Goal: Task Accomplishment & Management: Complete application form

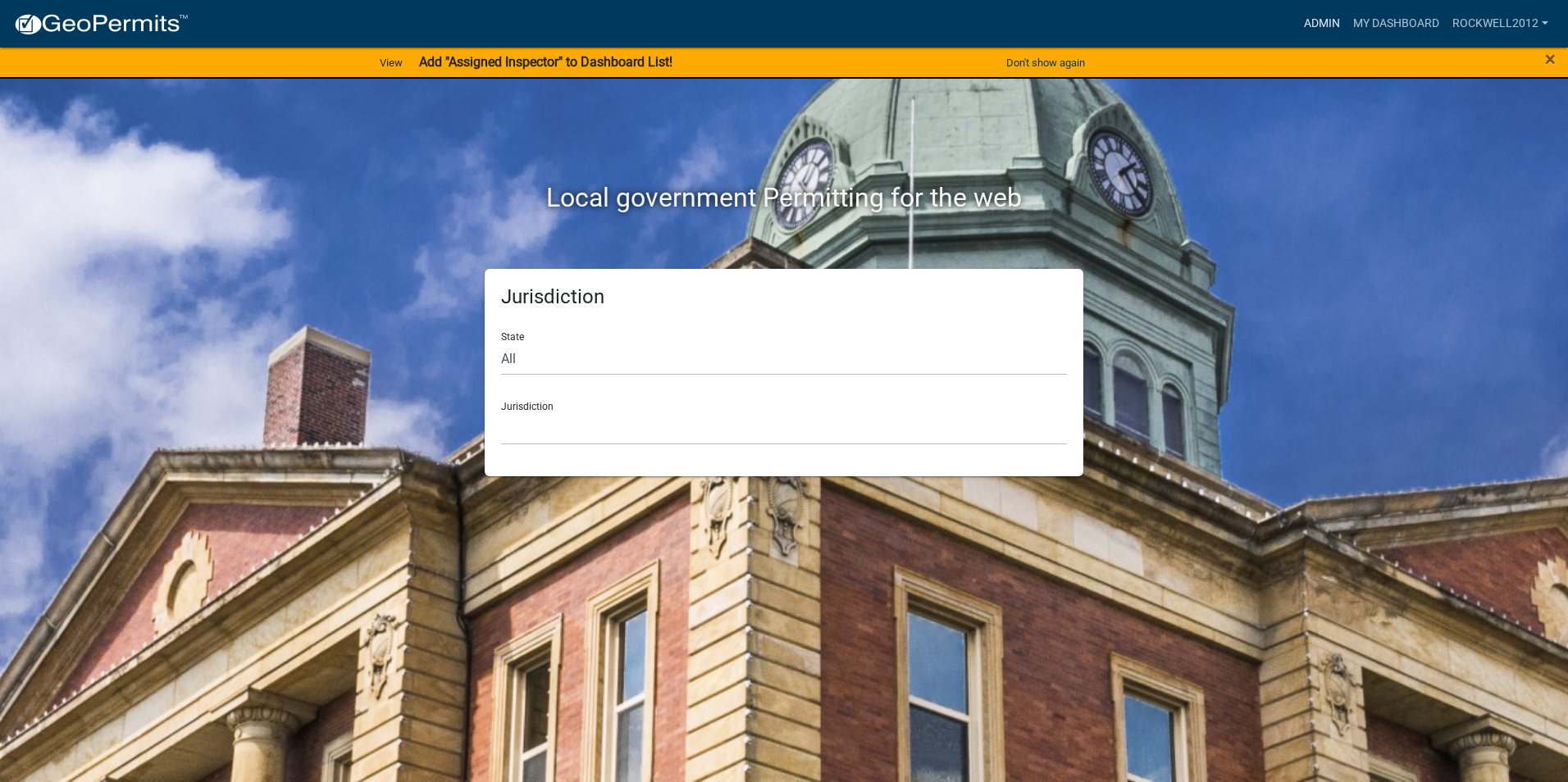
click at [1312, 17] on link "Admin" at bounding box center [1322, 24] width 49 height 31
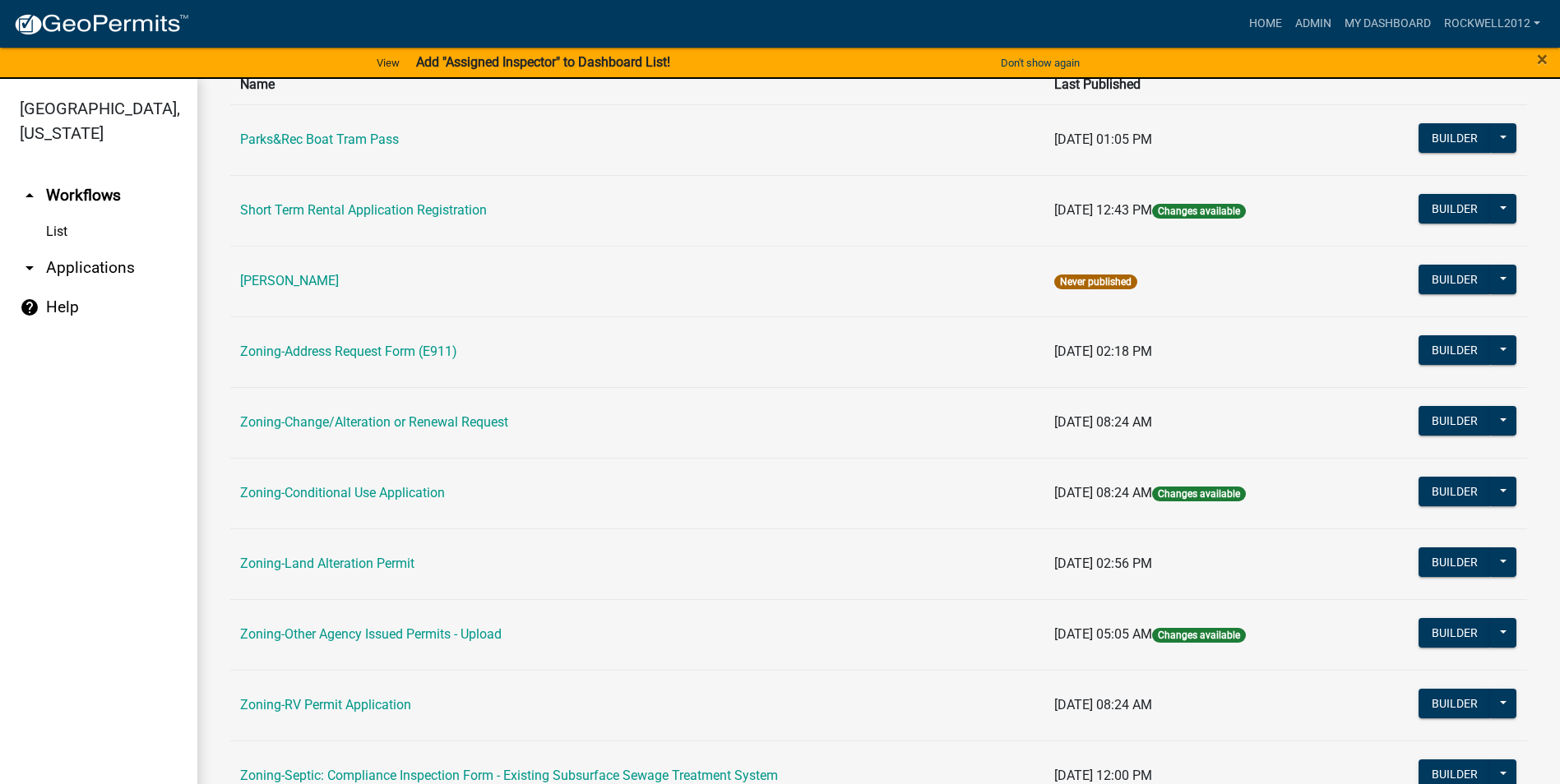
scroll to position [329, 0]
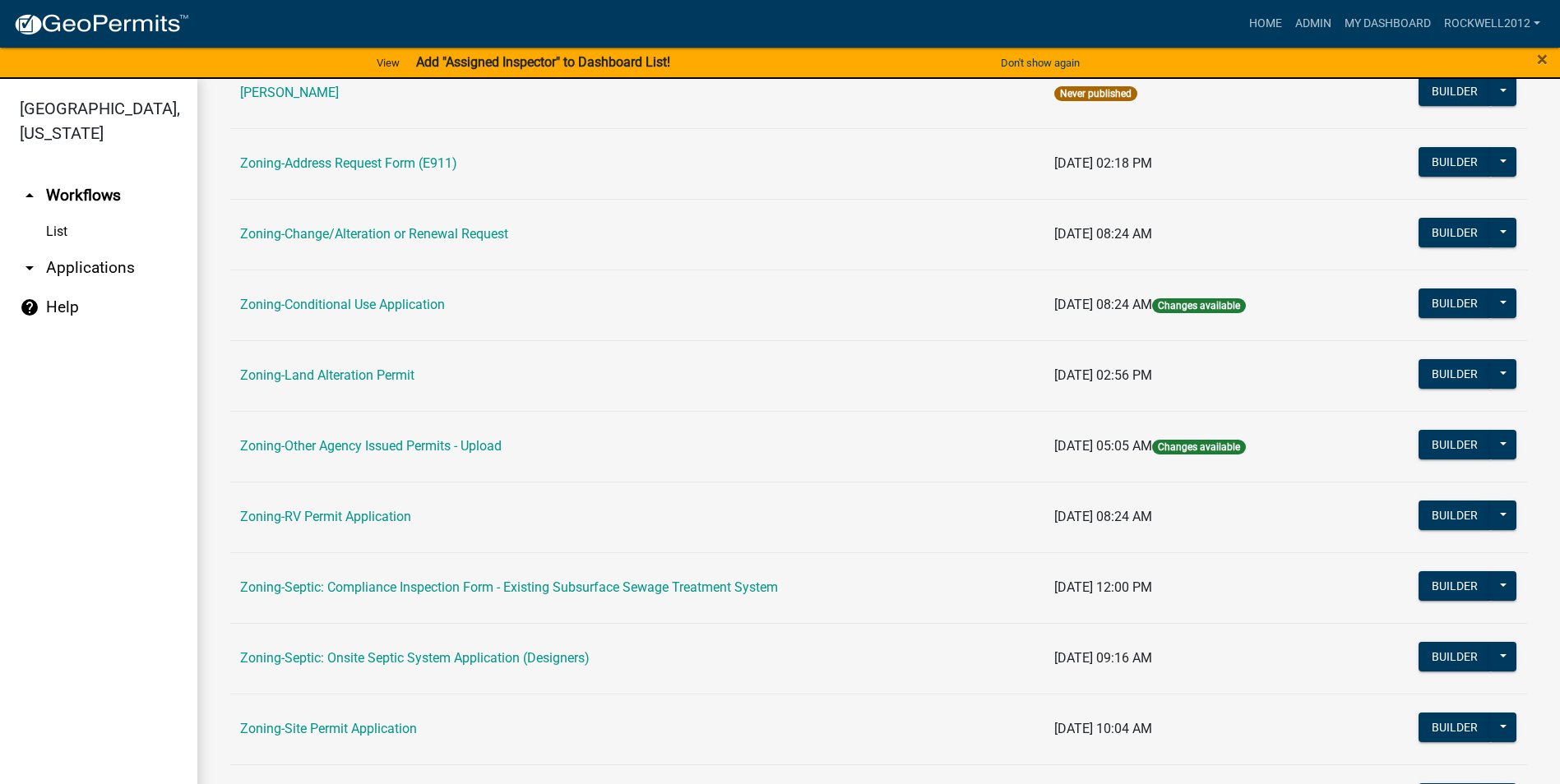
click at [683, 584] on link "Zoning-Septic: Compliance Inspection Form - Existing Subsurface Sewage Treatmen…" at bounding box center [508, 587] width 538 height 16
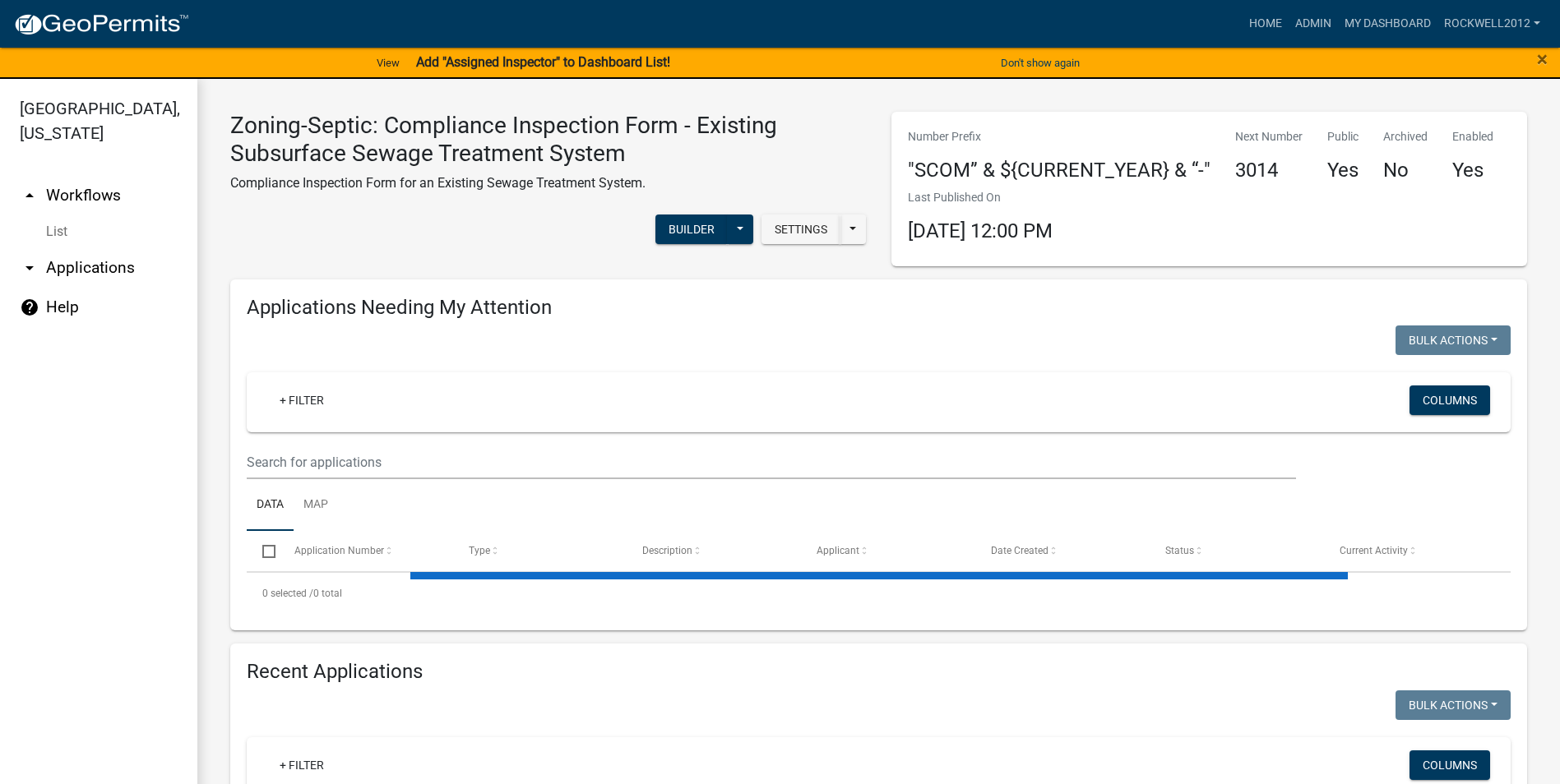
select select "3: 100"
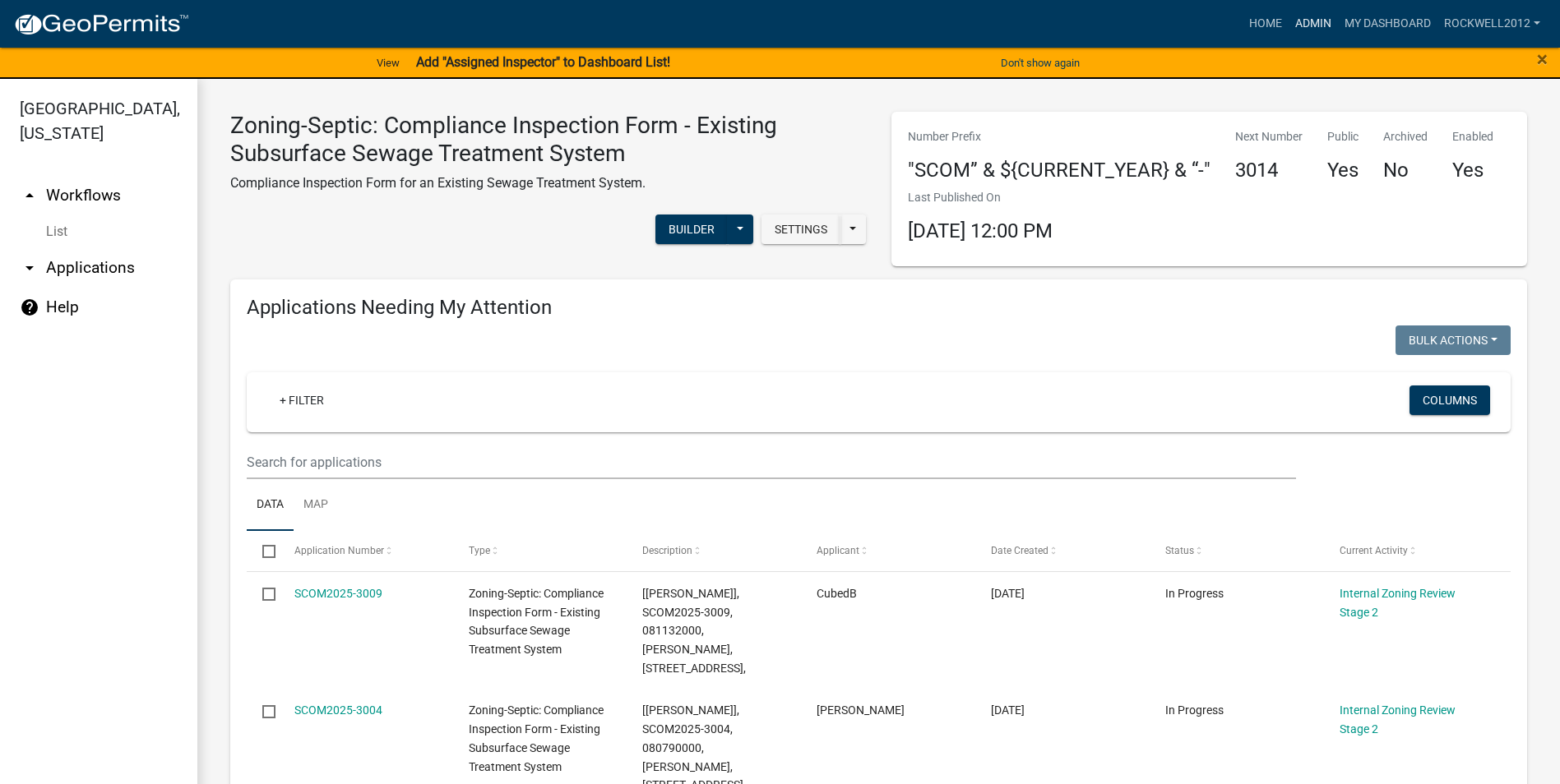
click at [1328, 20] on link "Admin" at bounding box center [1314, 24] width 49 height 31
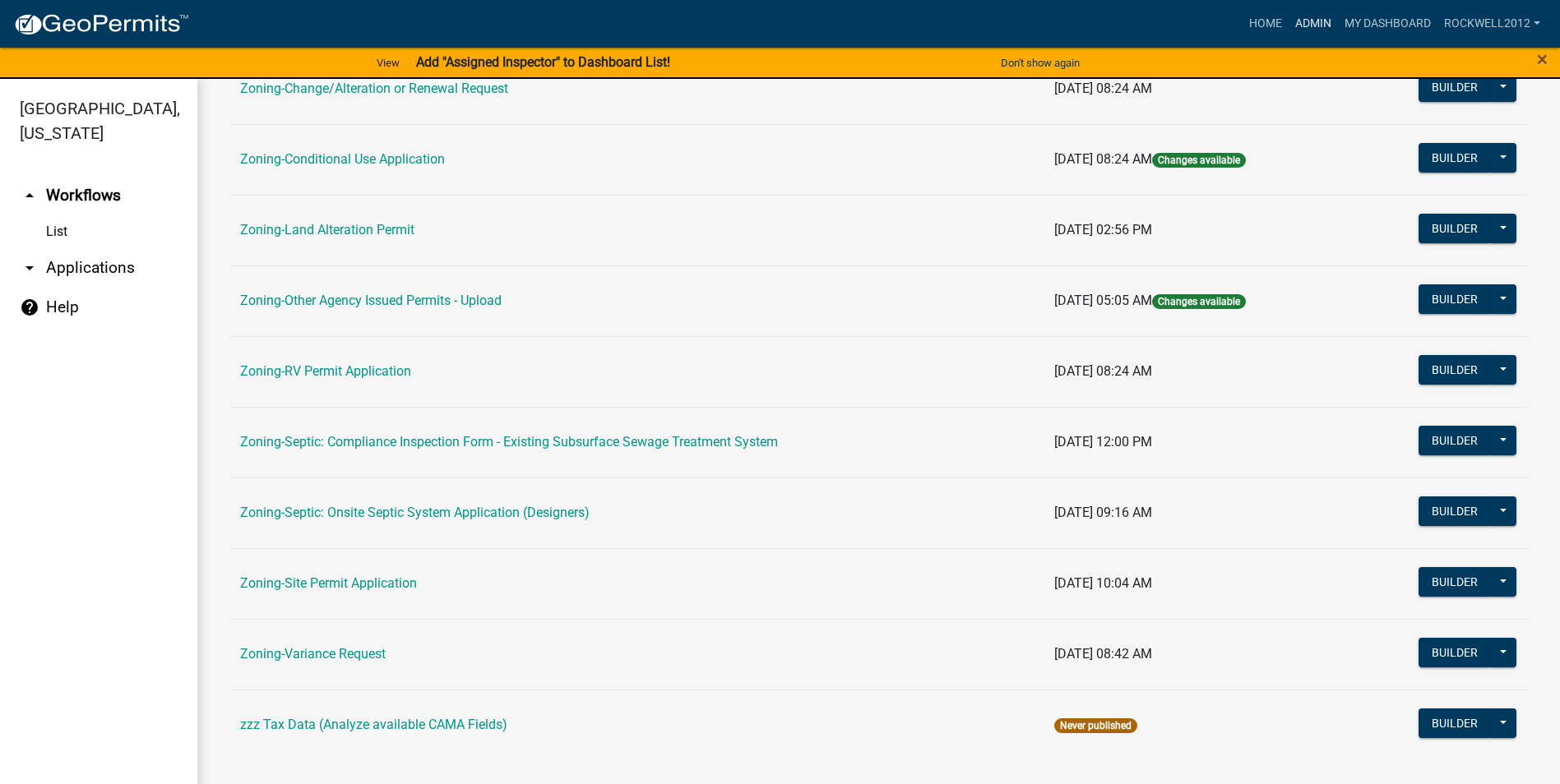
scroll to position [477, 0]
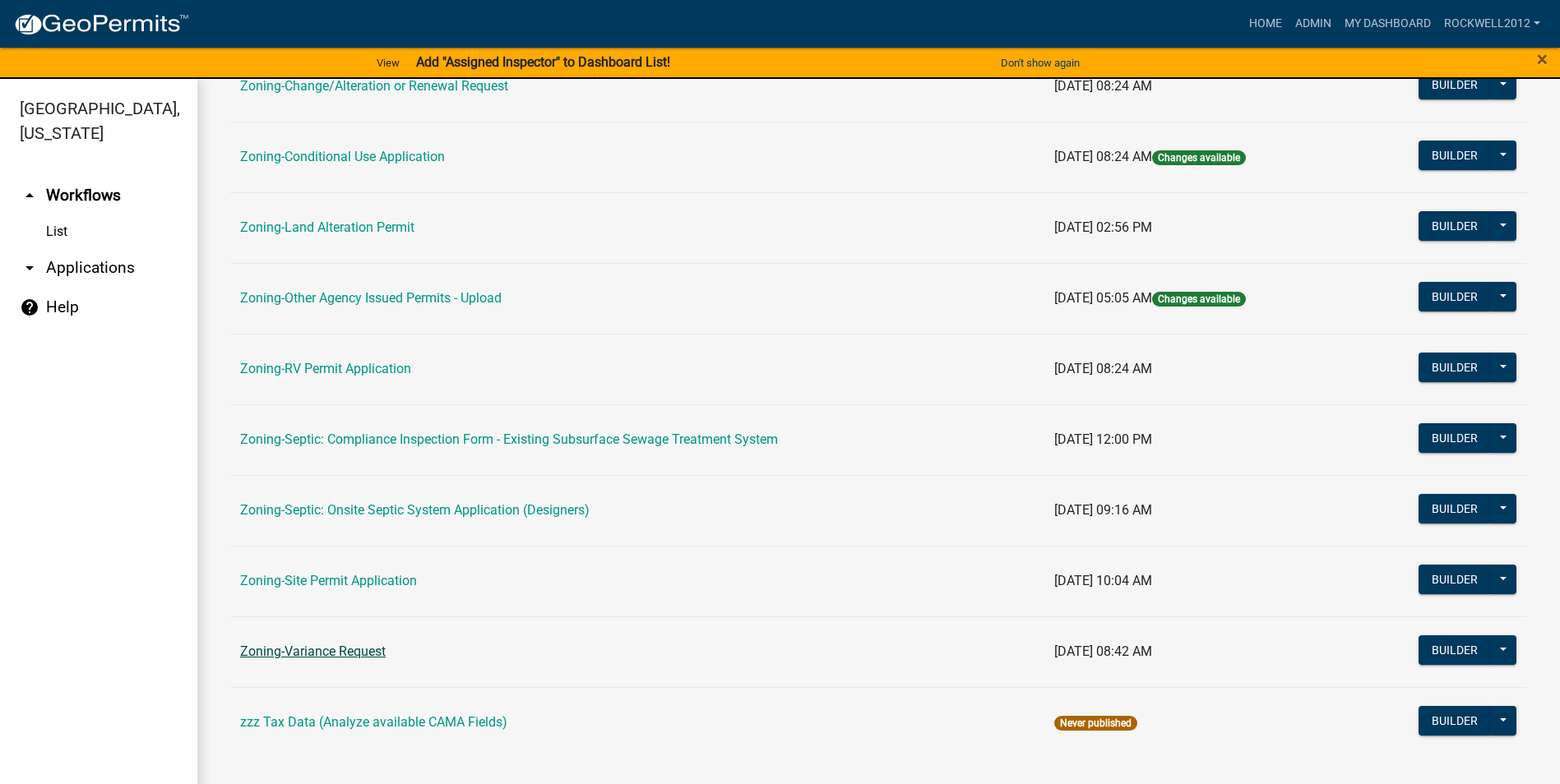
click at [335, 648] on link "Zoning-Variance Request" at bounding box center [312, 651] width 146 height 16
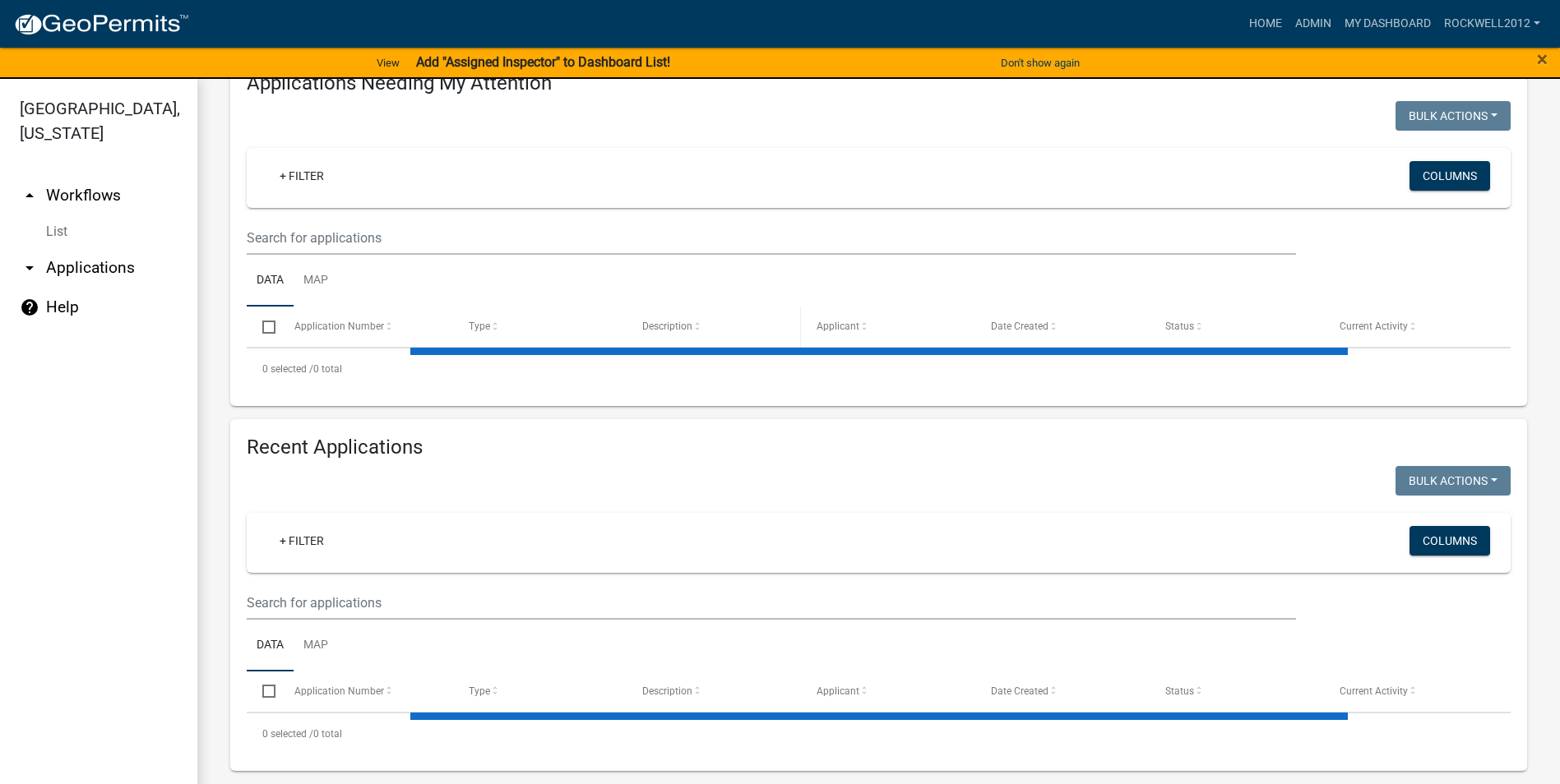
select select "3: 100"
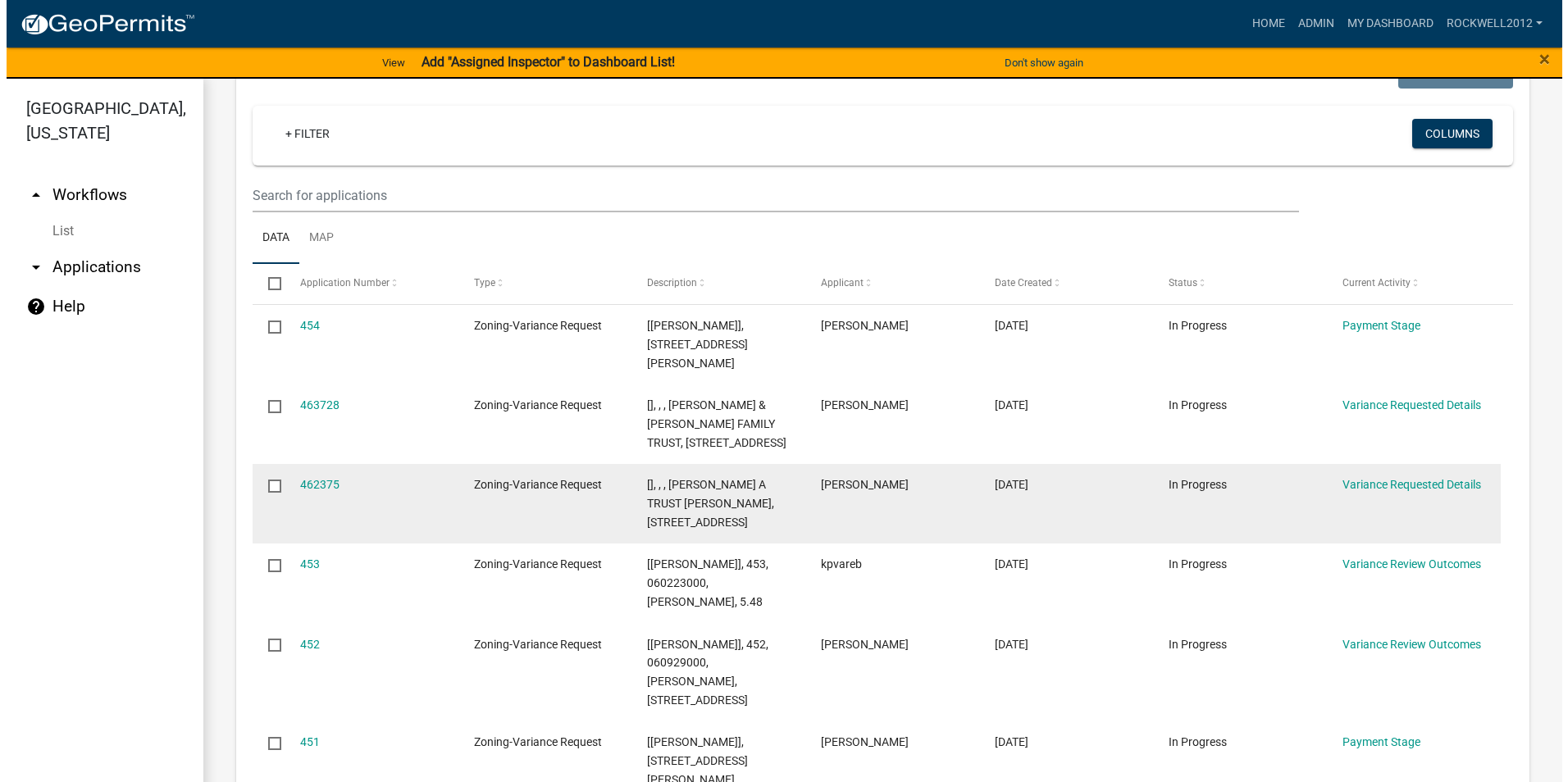
scroll to position [1796, 0]
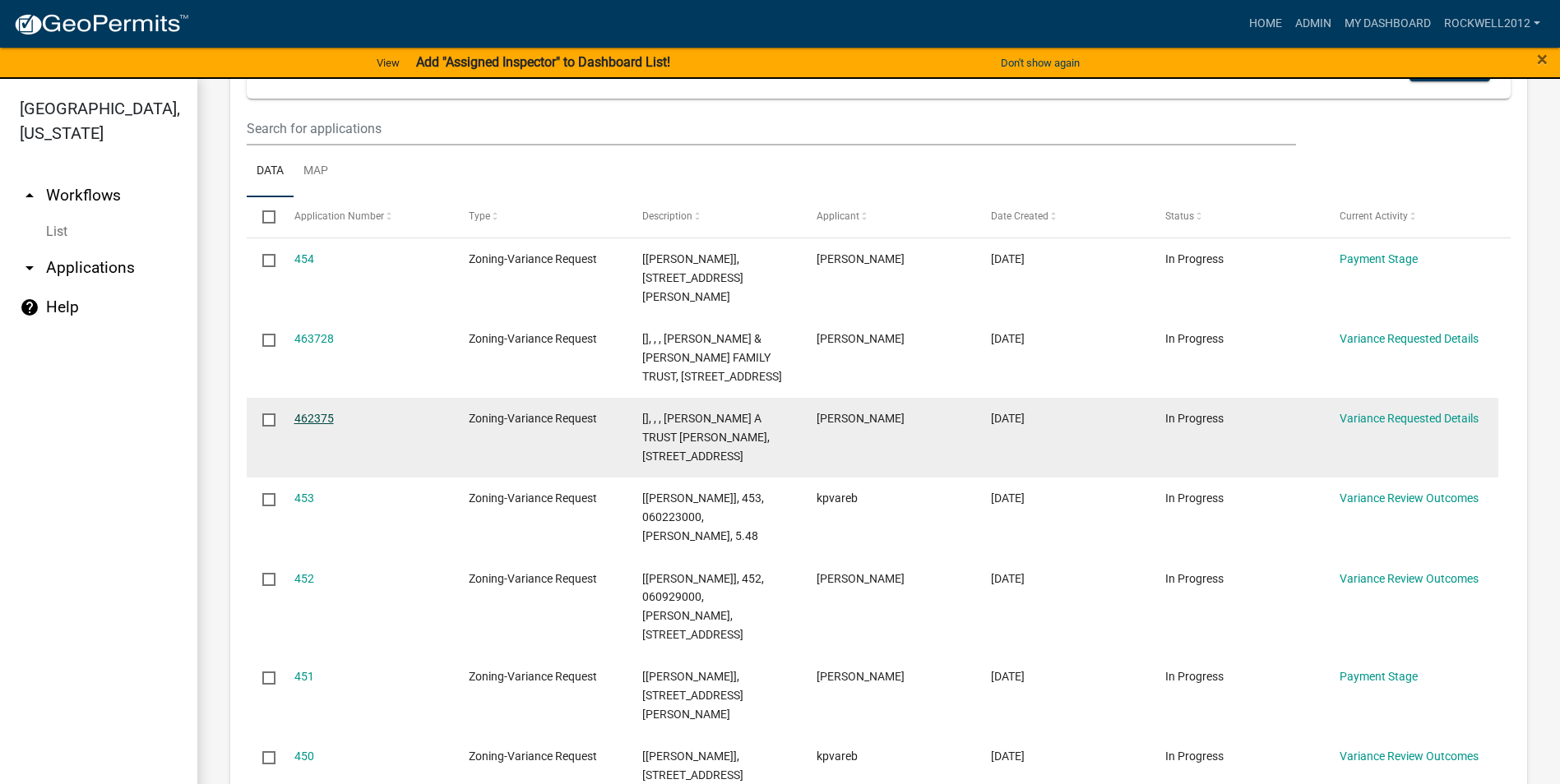
click at [315, 412] on link "462375" at bounding box center [313, 419] width 39 height 13
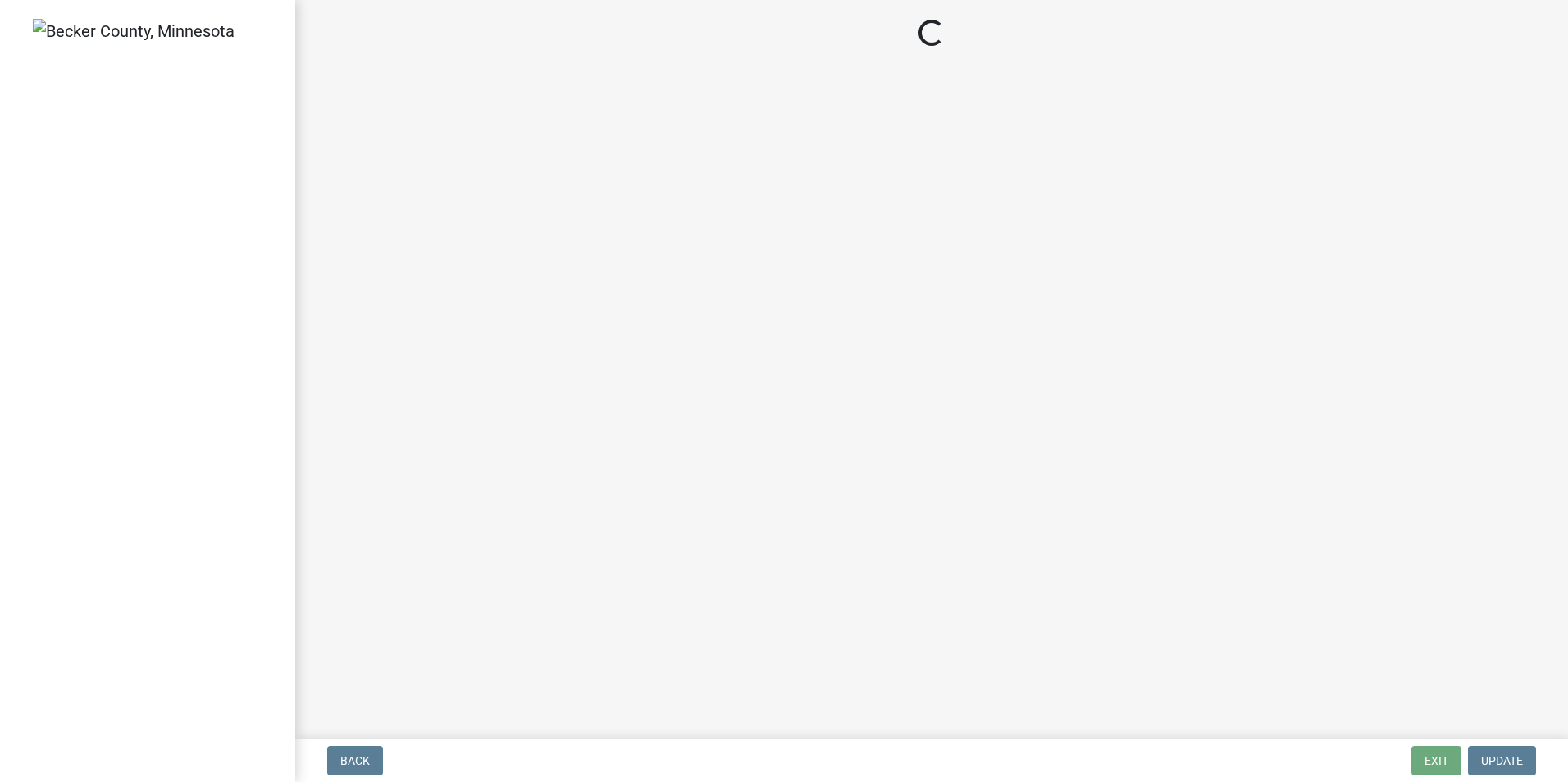
select select "edc6b78d-c029-41a6-a436-e6f76b5f0855"
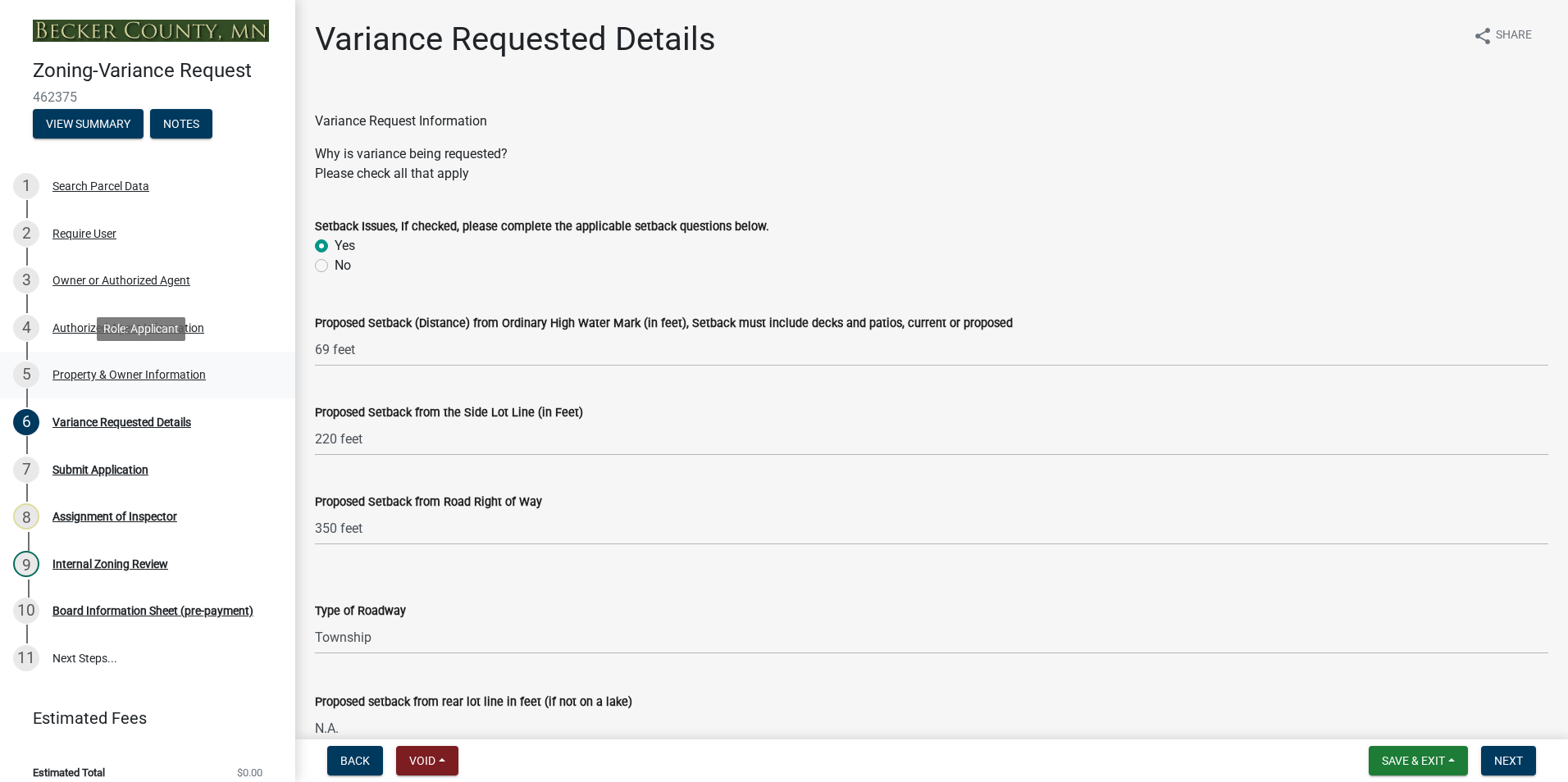
click at [85, 372] on div "Property & Owner Information" at bounding box center [129, 375] width 154 height 12
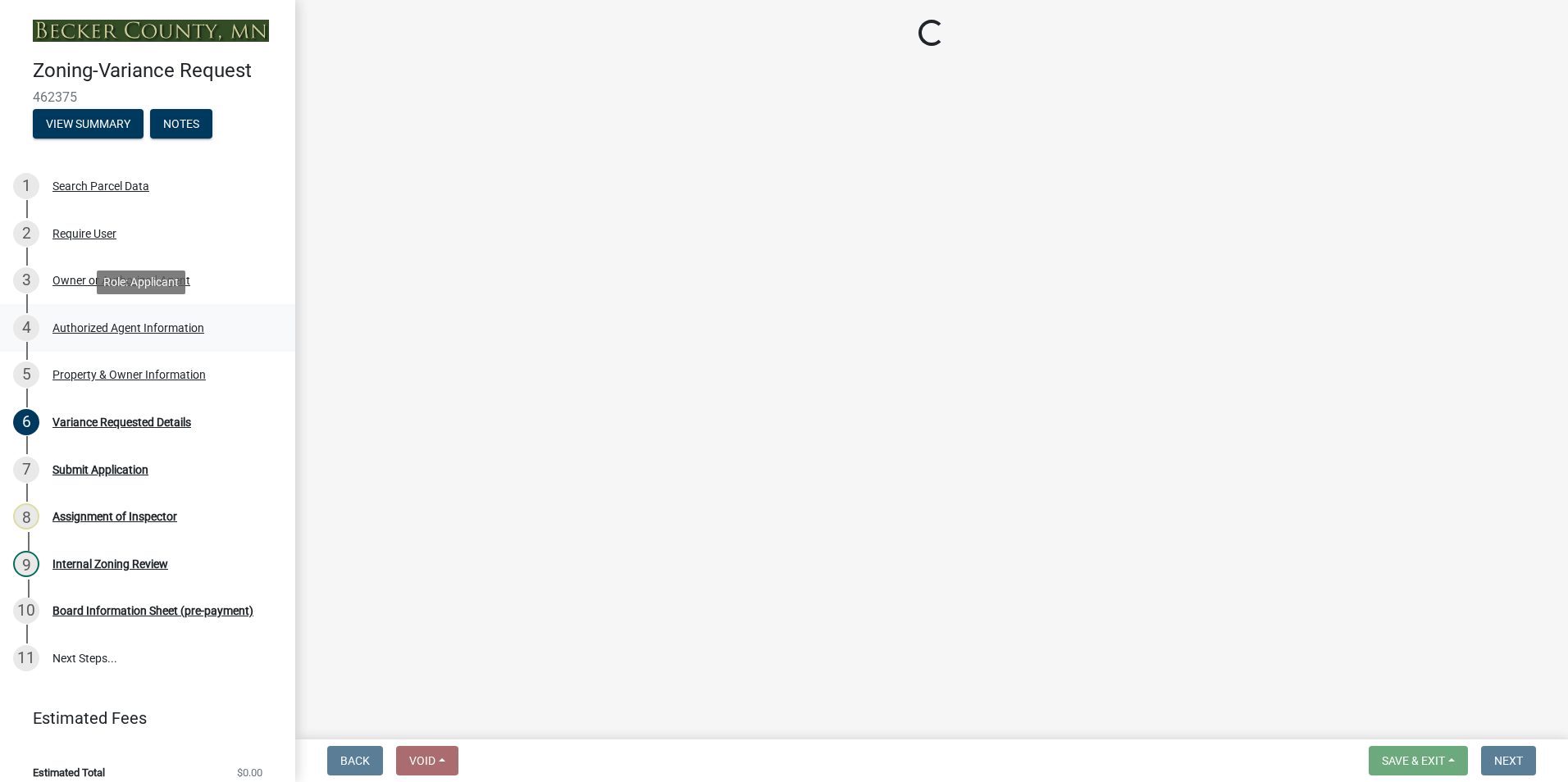
select select "4c2e0cfd-2ce0-4a00-b459-7140d4abb7d2"
select select "8d5cb961-90f6-4593-998a-e9fa792b70fb"
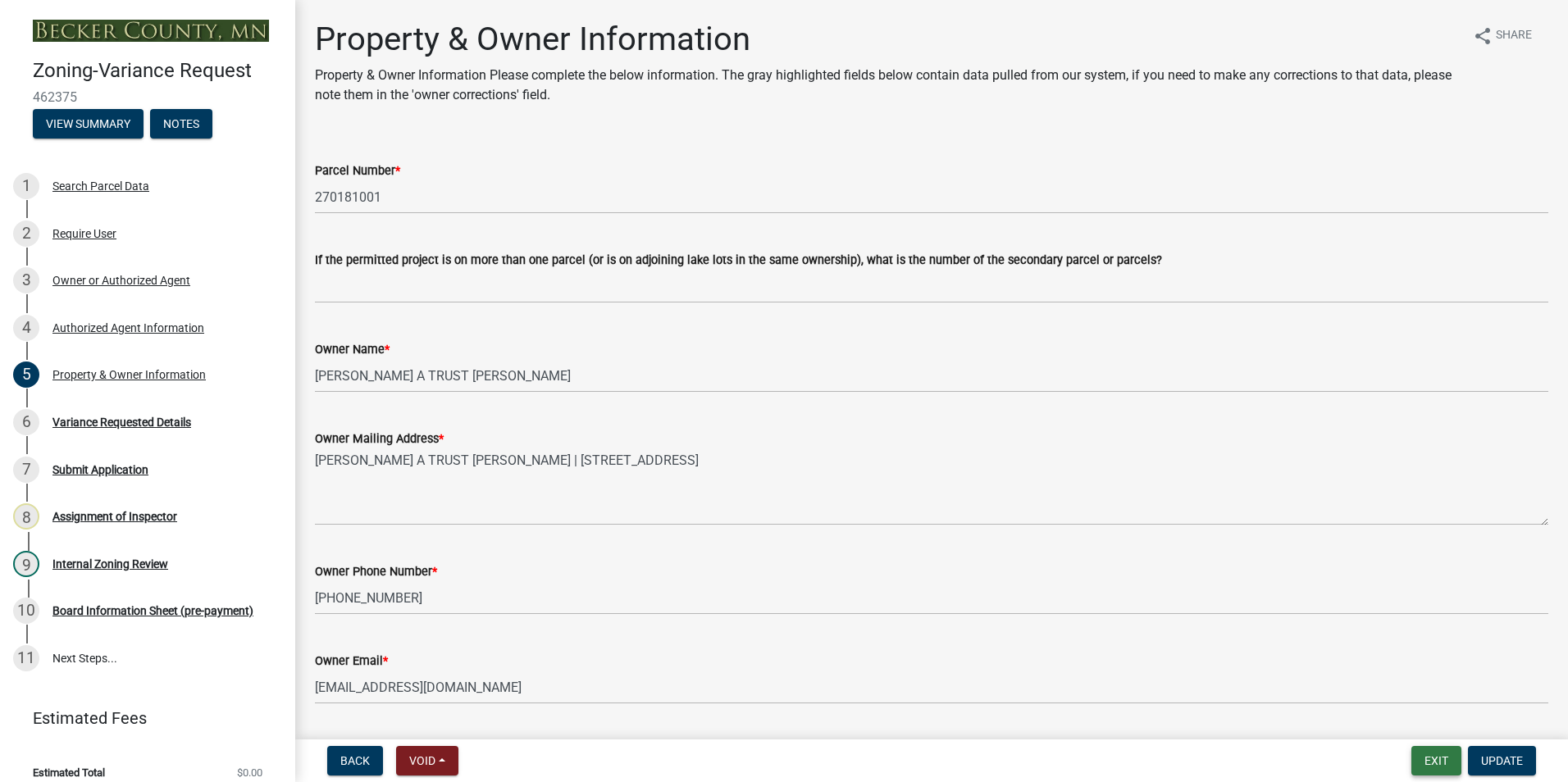
click at [1417, 757] on button "Exit" at bounding box center [1436, 761] width 50 height 29
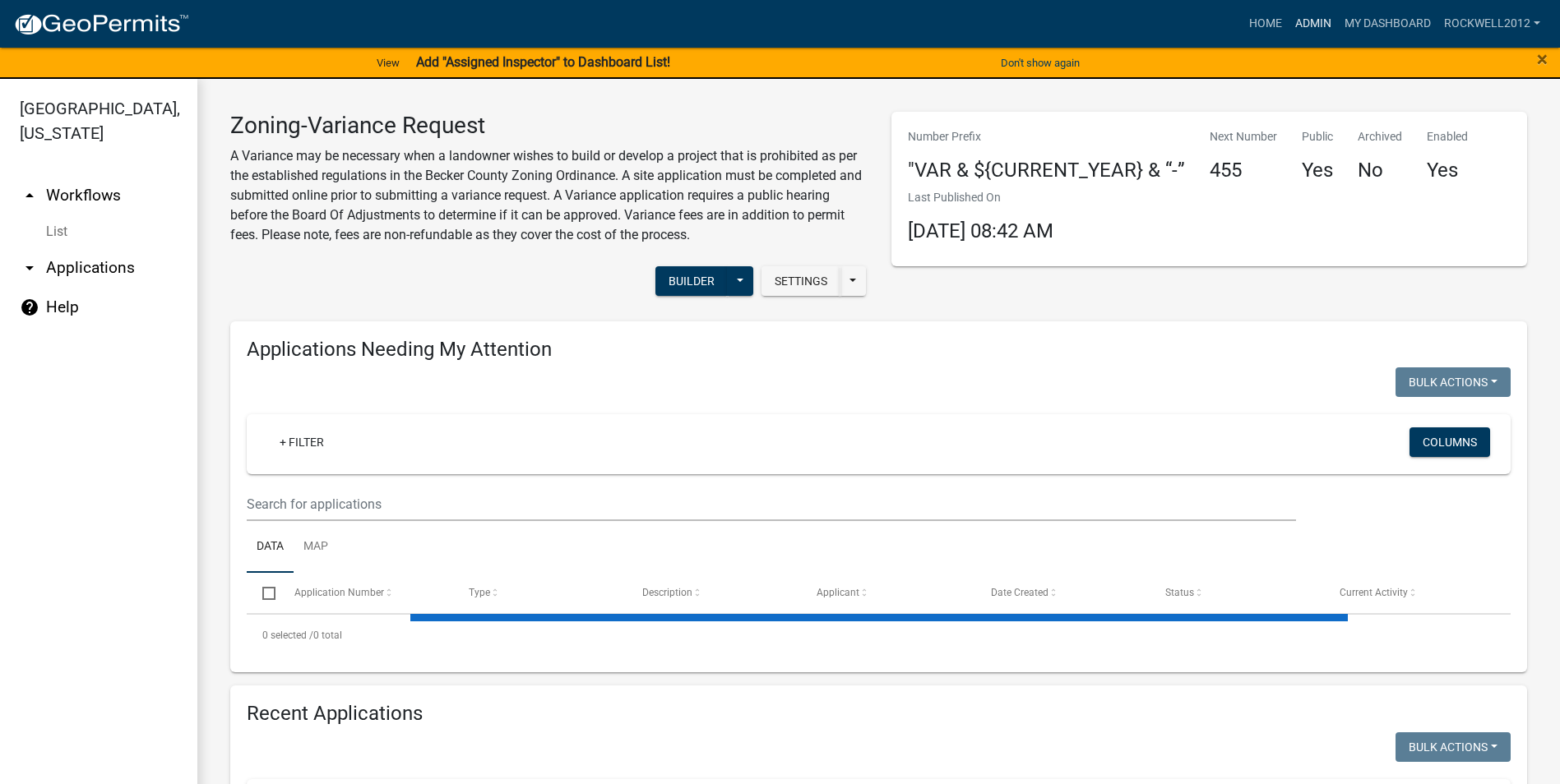
click at [1312, 18] on link "Admin" at bounding box center [1314, 24] width 49 height 31
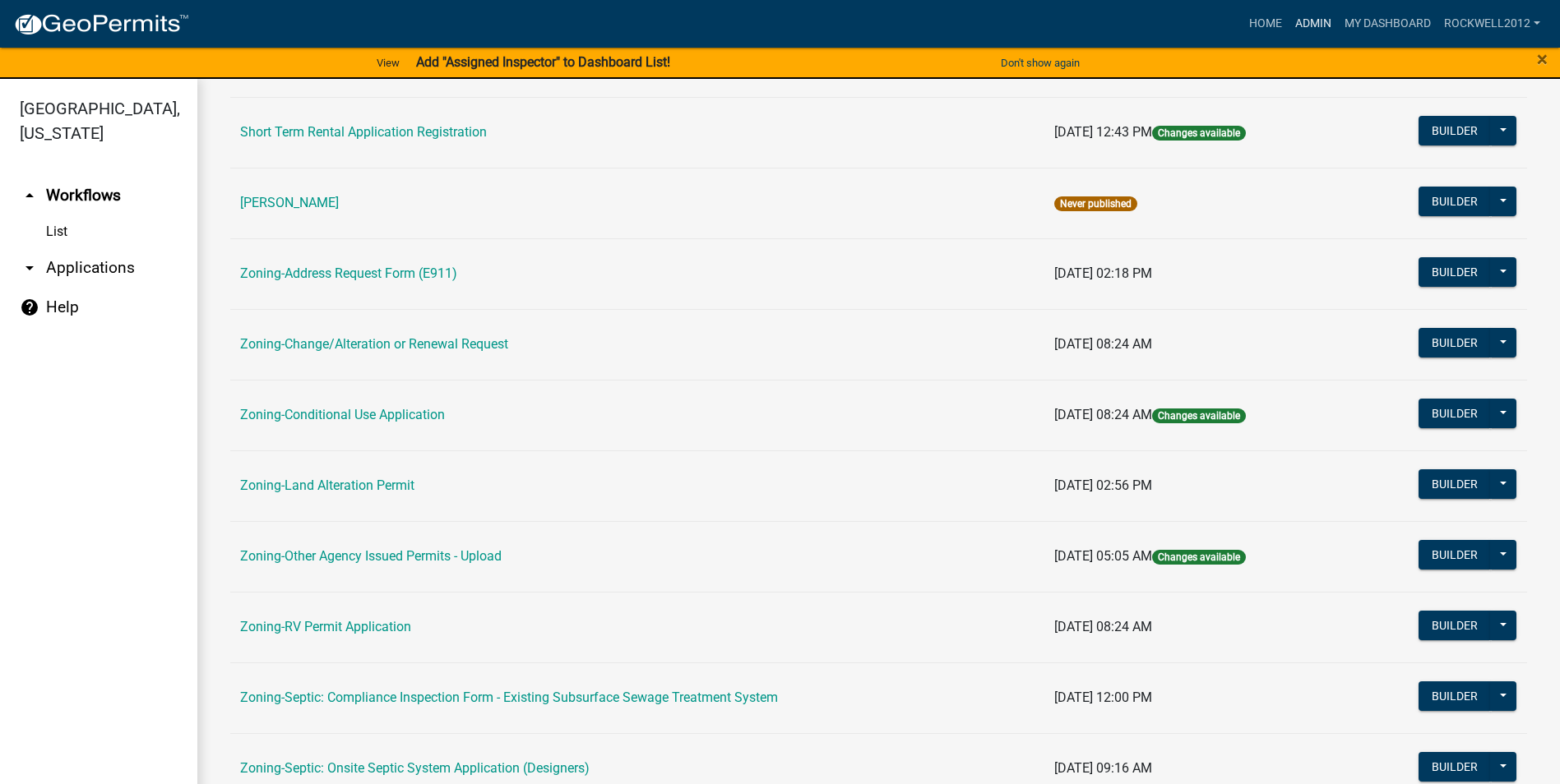
scroll to position [329, 0]
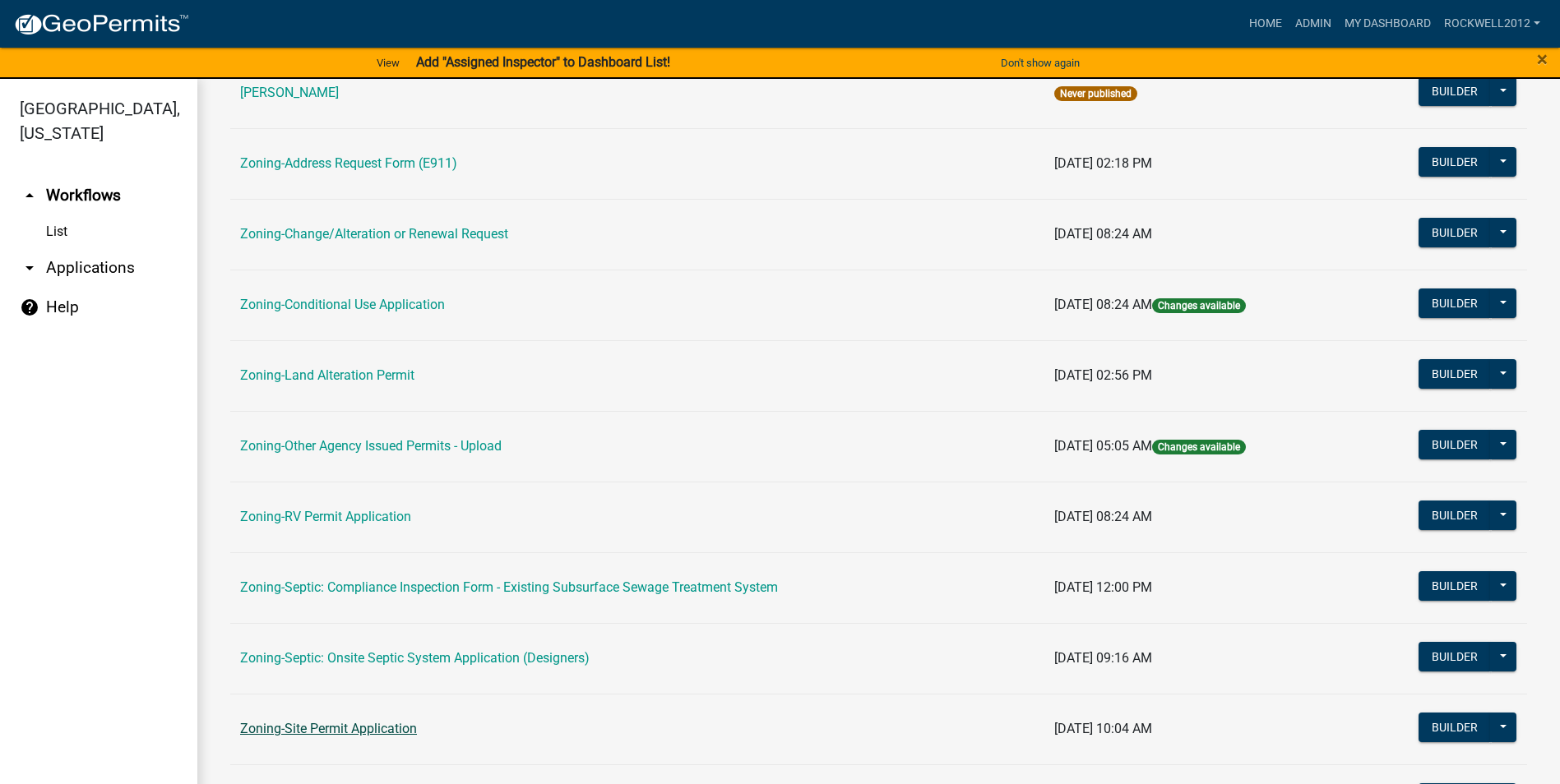
click at [347, 723] on link "Zoning-Site Permit Application" at bounding box center [328, 728] width 177 height 16
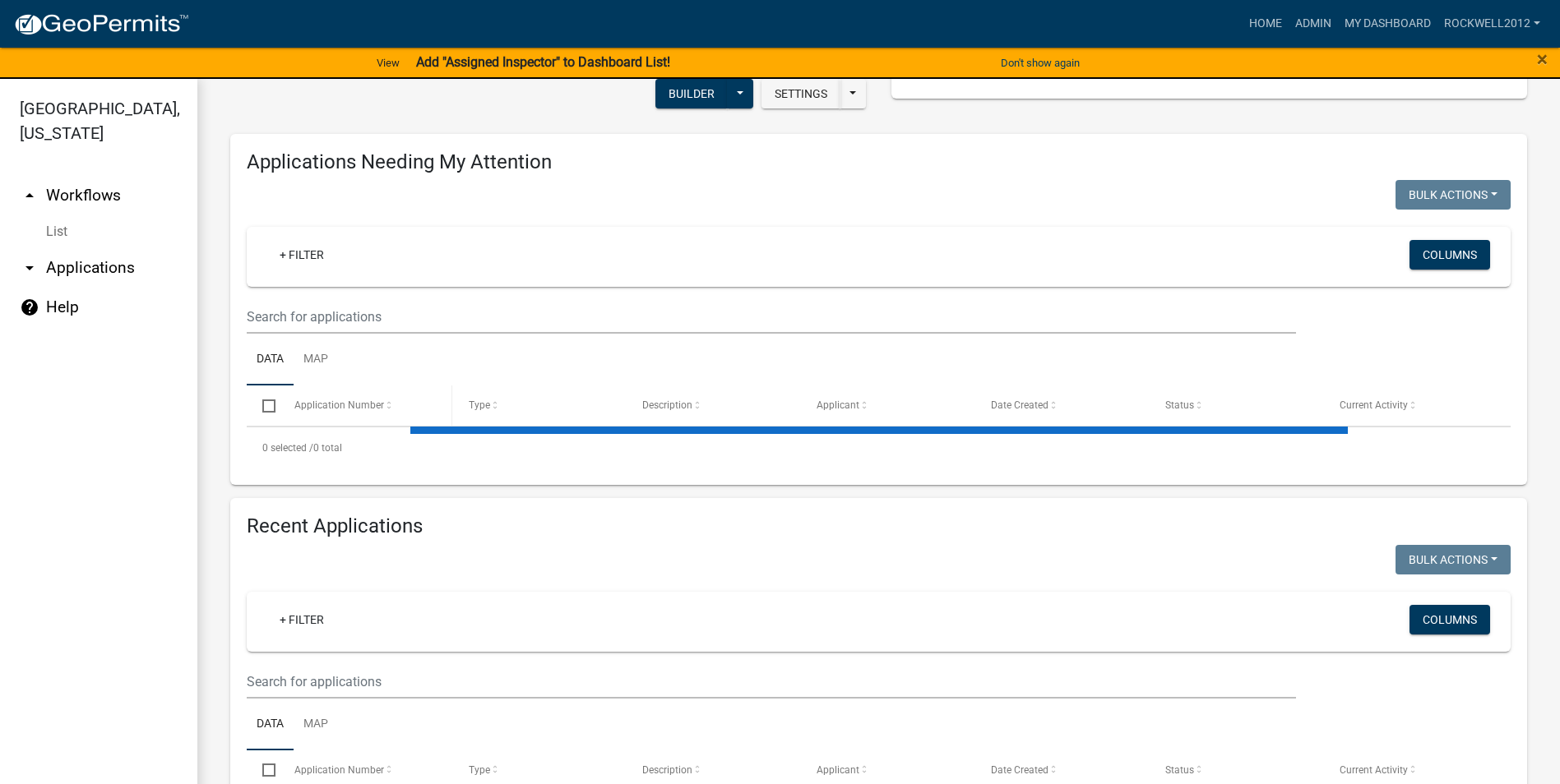
select select "3: 100"
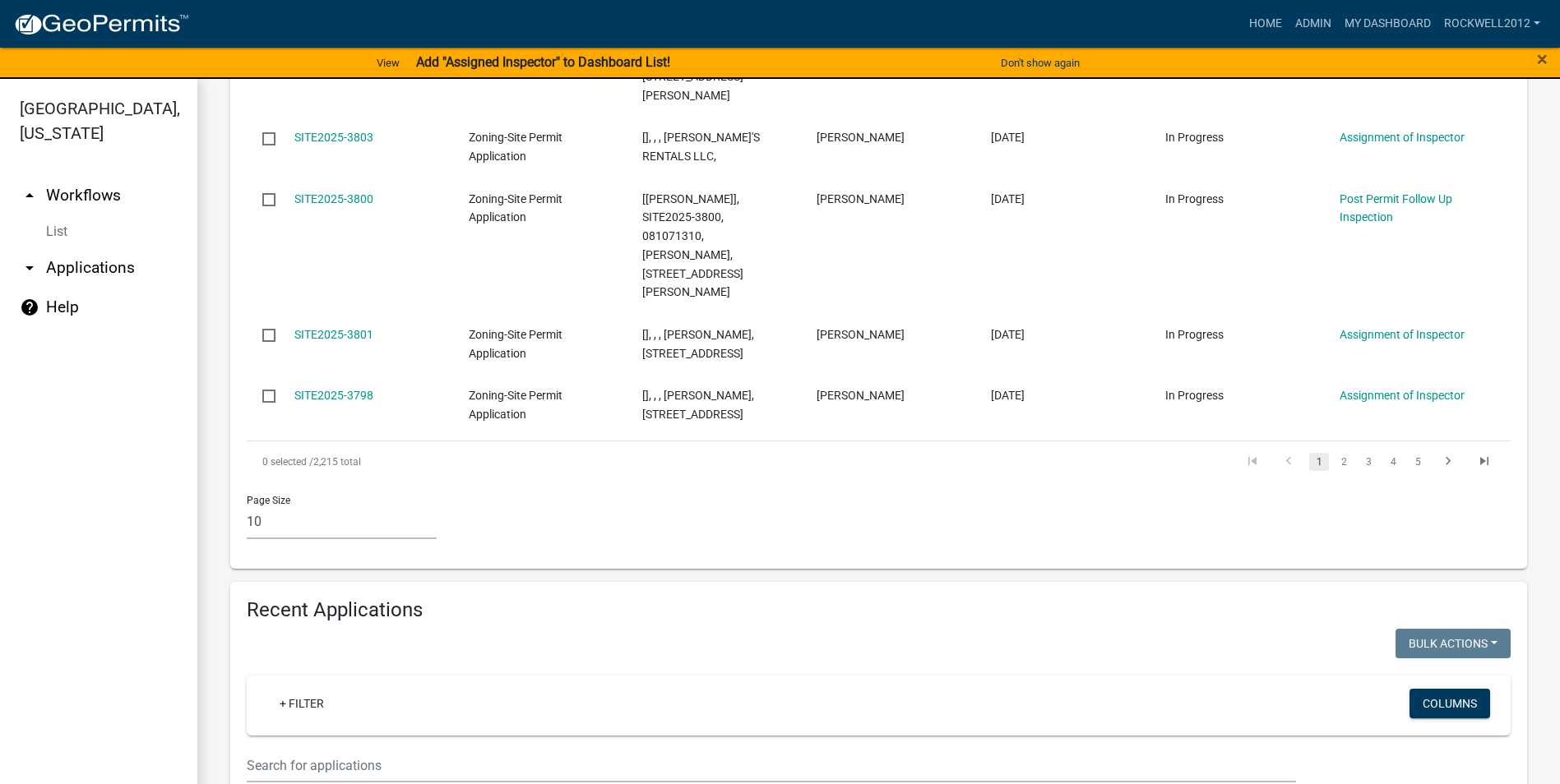
scroll to position [1315, 0]
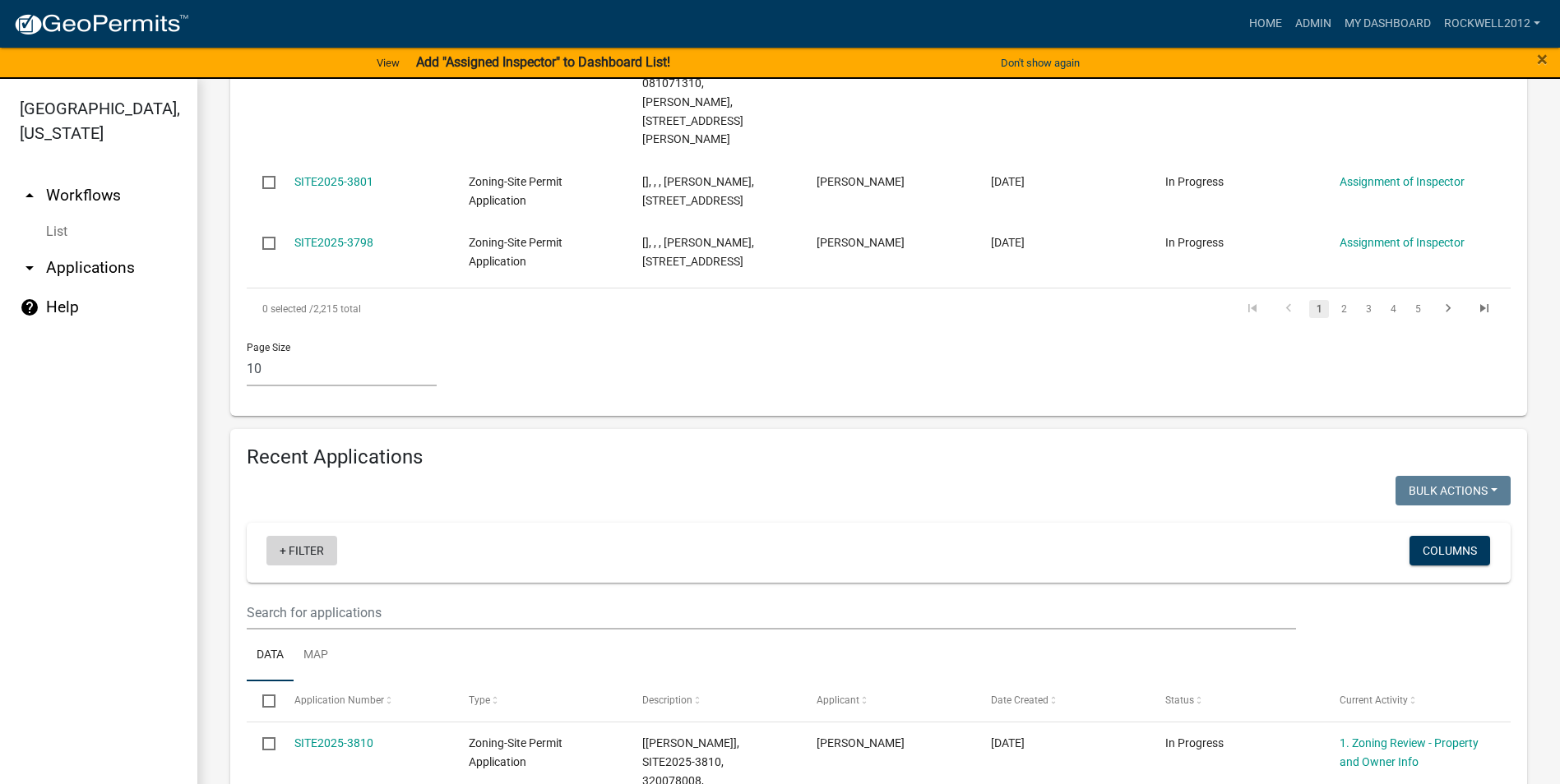
click at [299, 536] on link "+ Filter" at bounding box center [301, 550] width 71 height 29
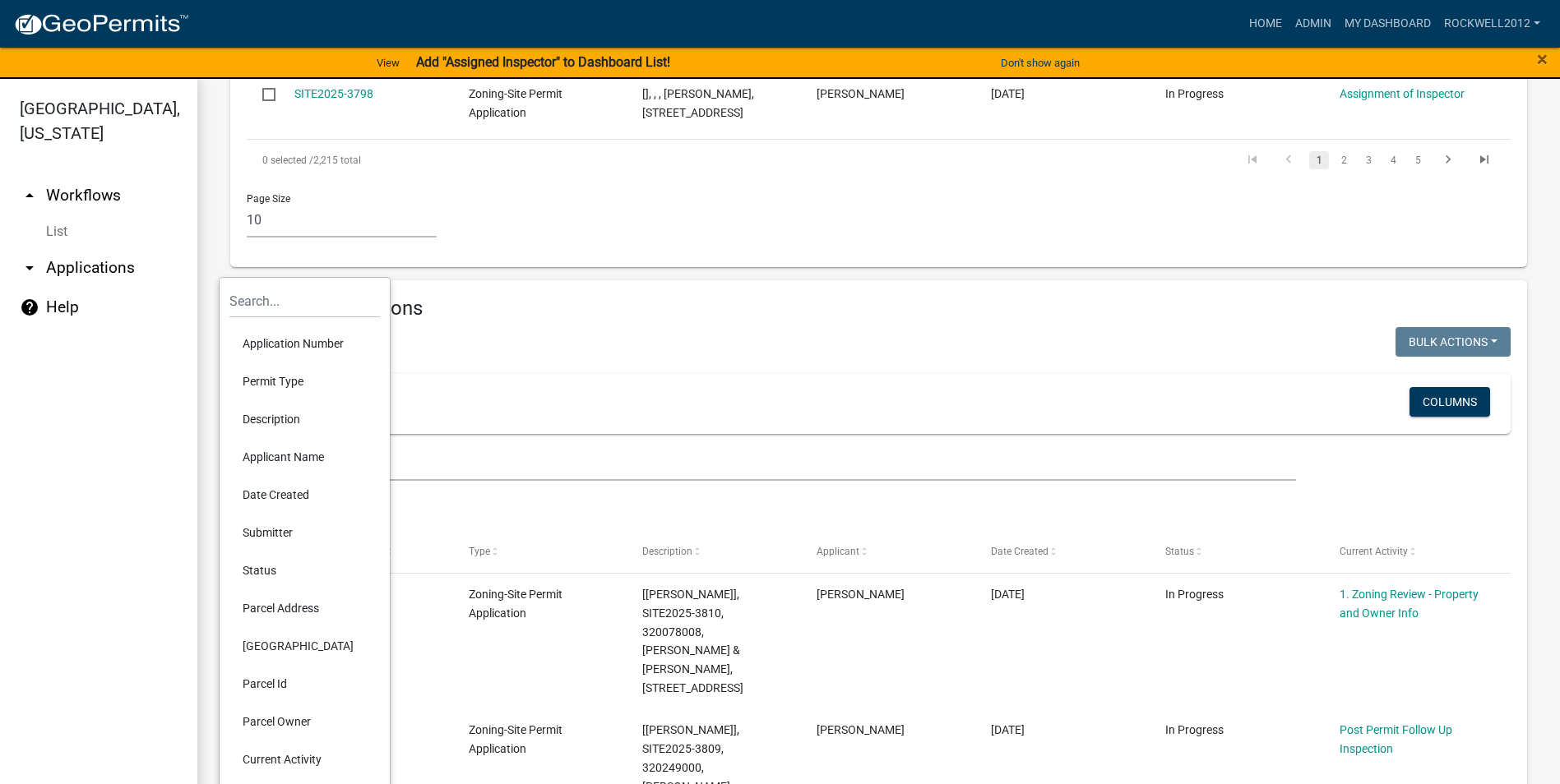
scroll to position [1480, 0]
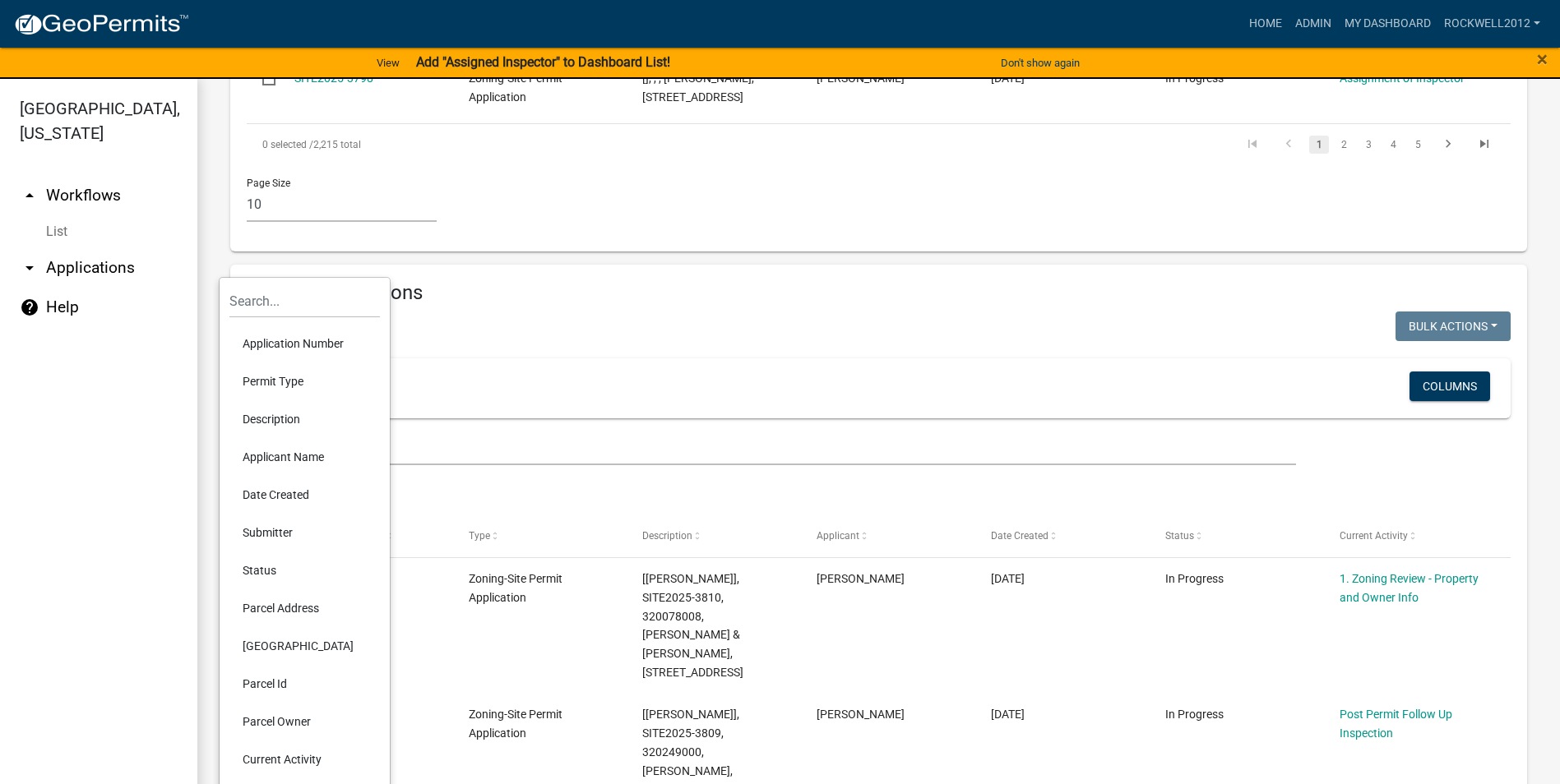
click at [270, 684] on li "Parcel Id" at bounding box center [304, 683] width 150 height 38
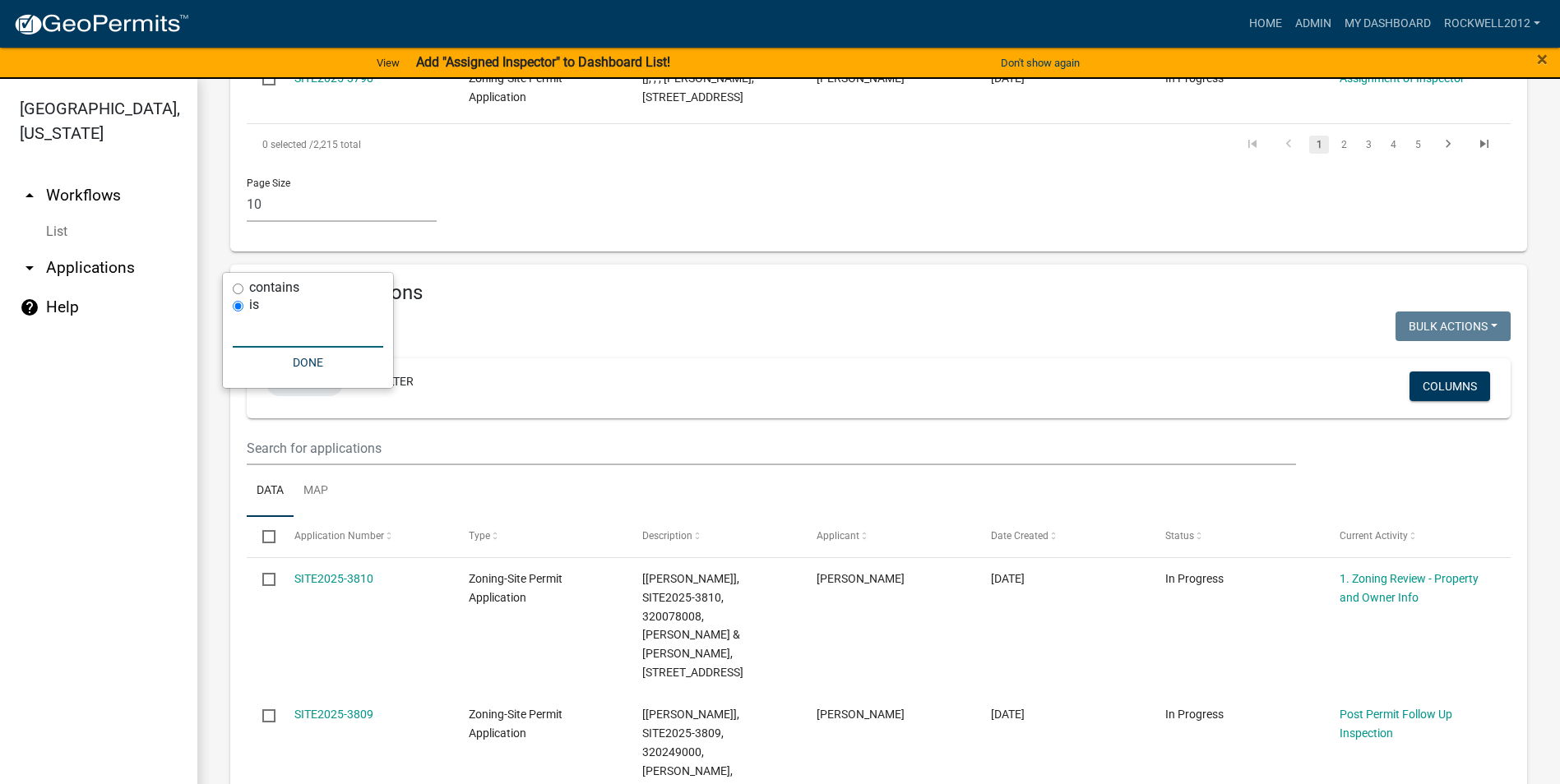
click at [263, 328] on input "text" at bounding box center [308, 331] width 150 height 34
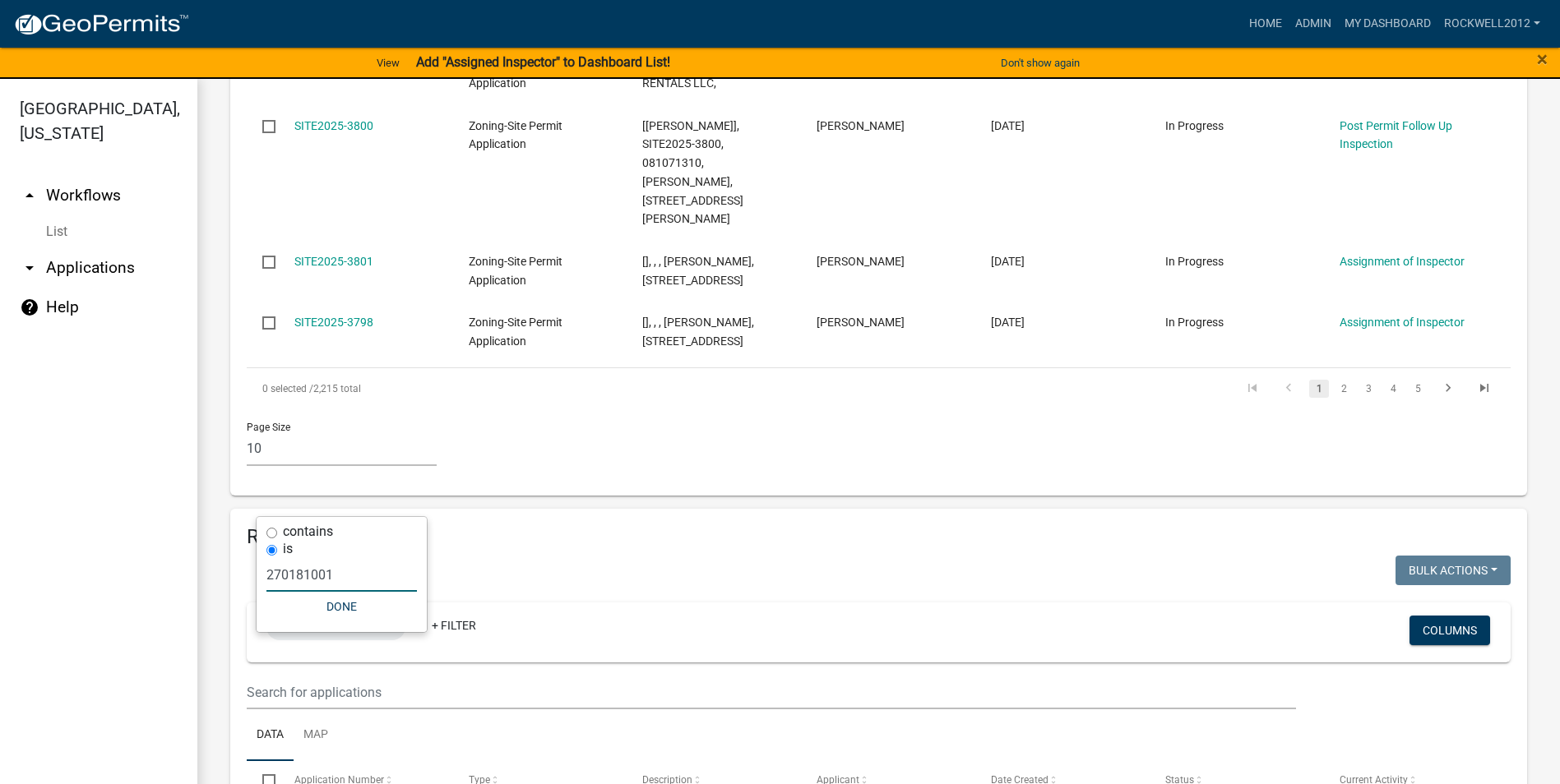
type input "270181001"
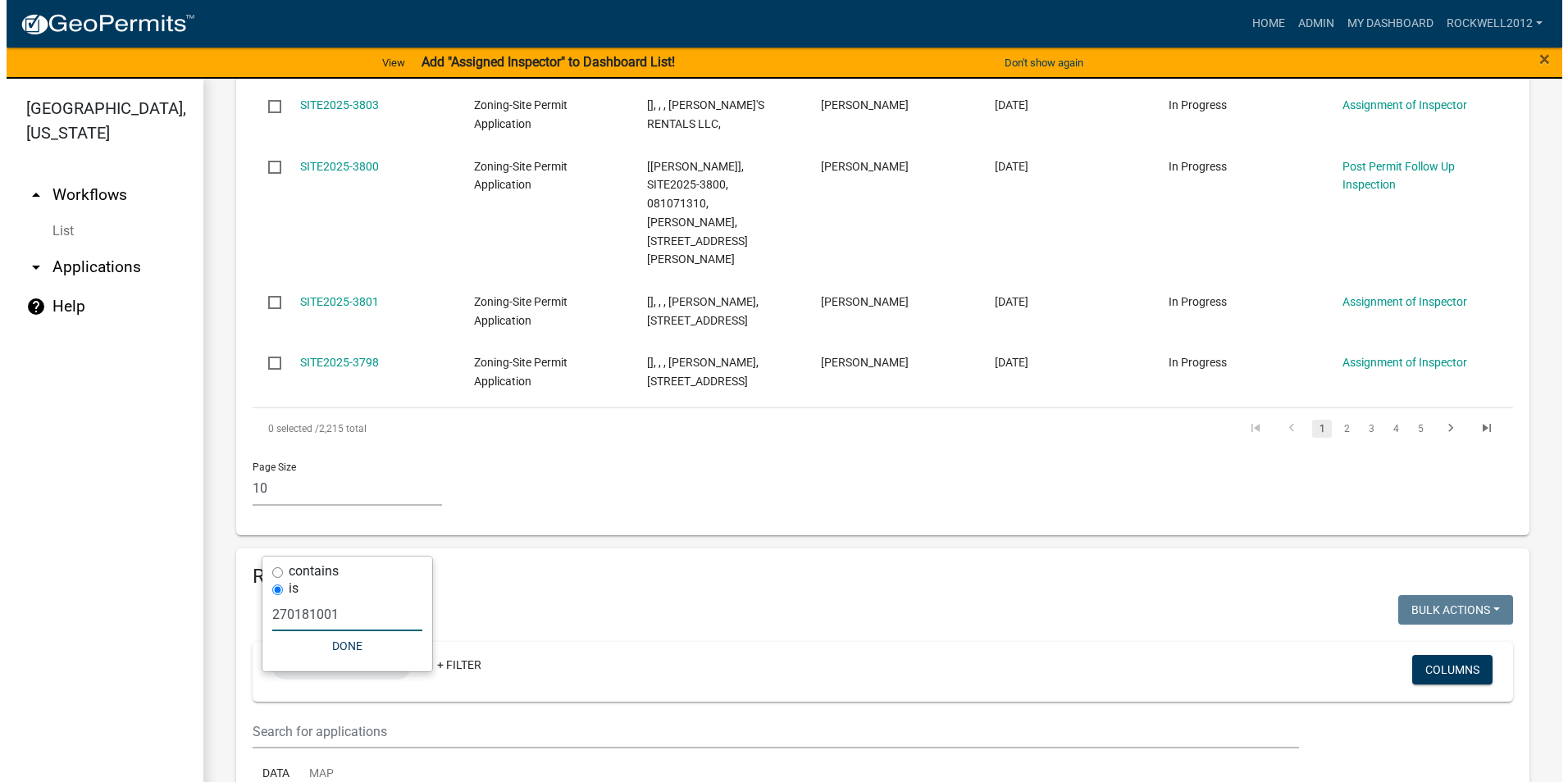
scroll to position [1411, 0]
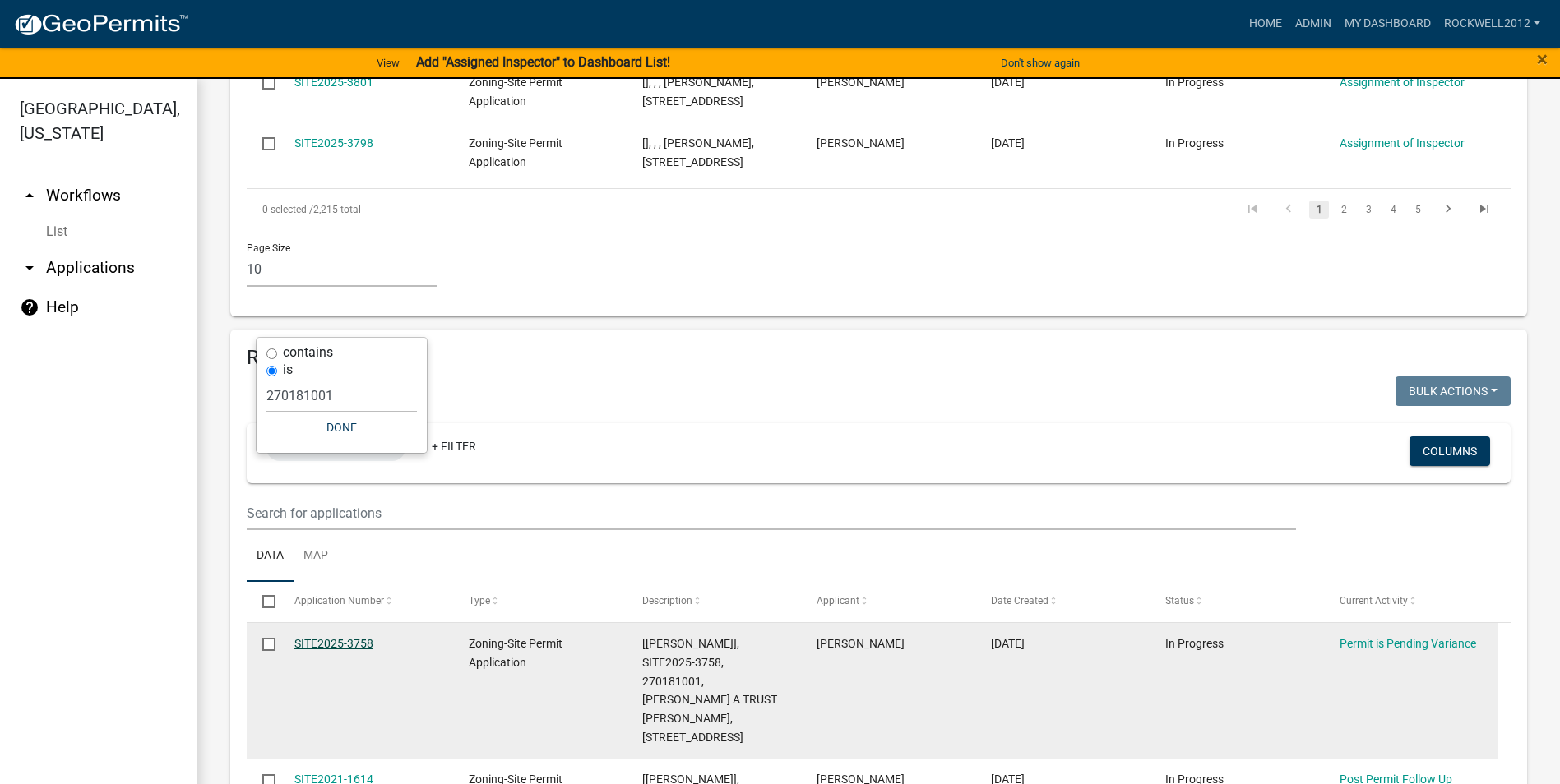
click at [346, 637] on link "SITE2025-3758" at bounding box center [333, 644] width 79 height 13
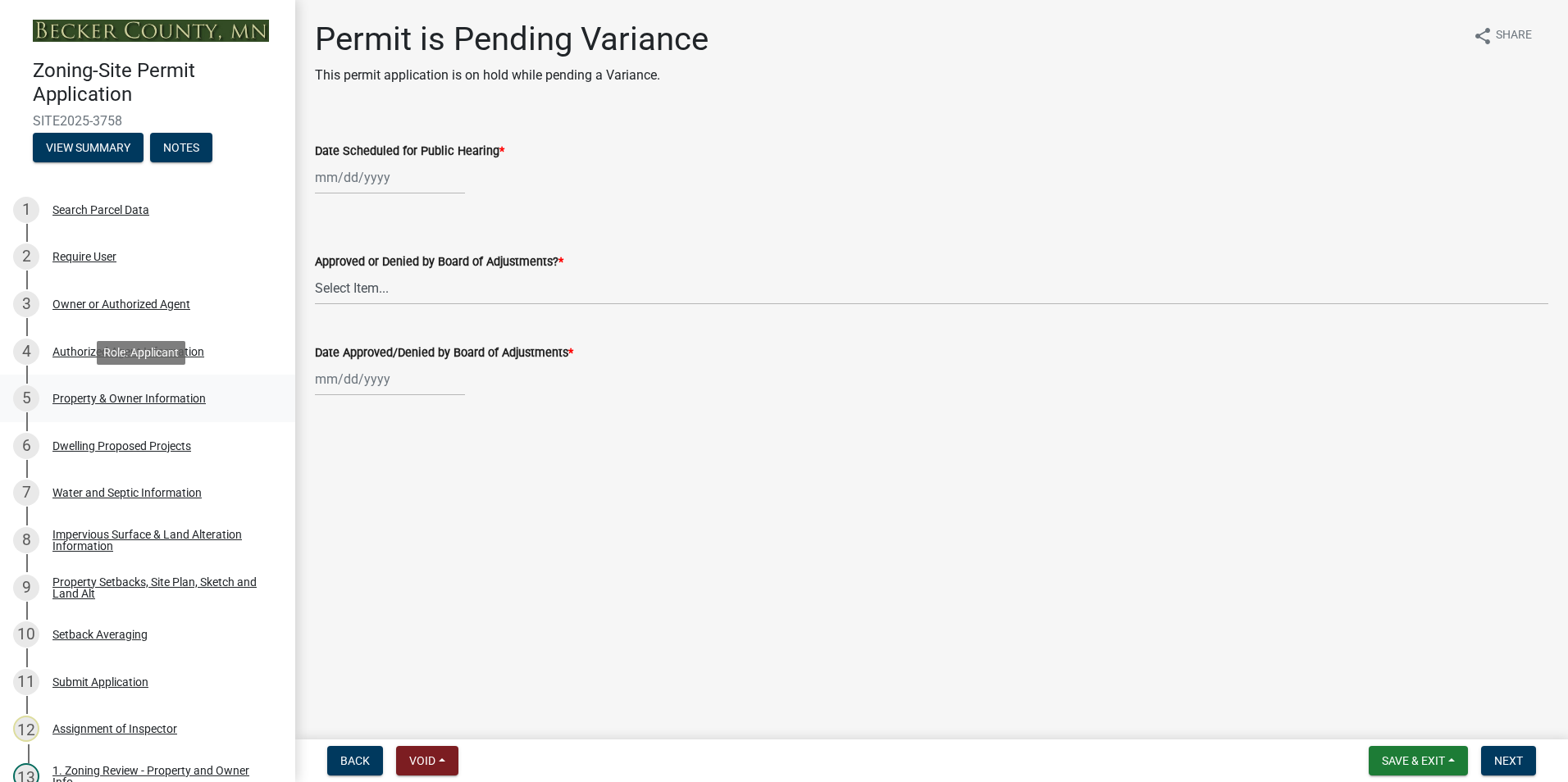
click at [101, 396] on div "Property & Owner Information" at bounding box center [129, 398] width 154 height 12
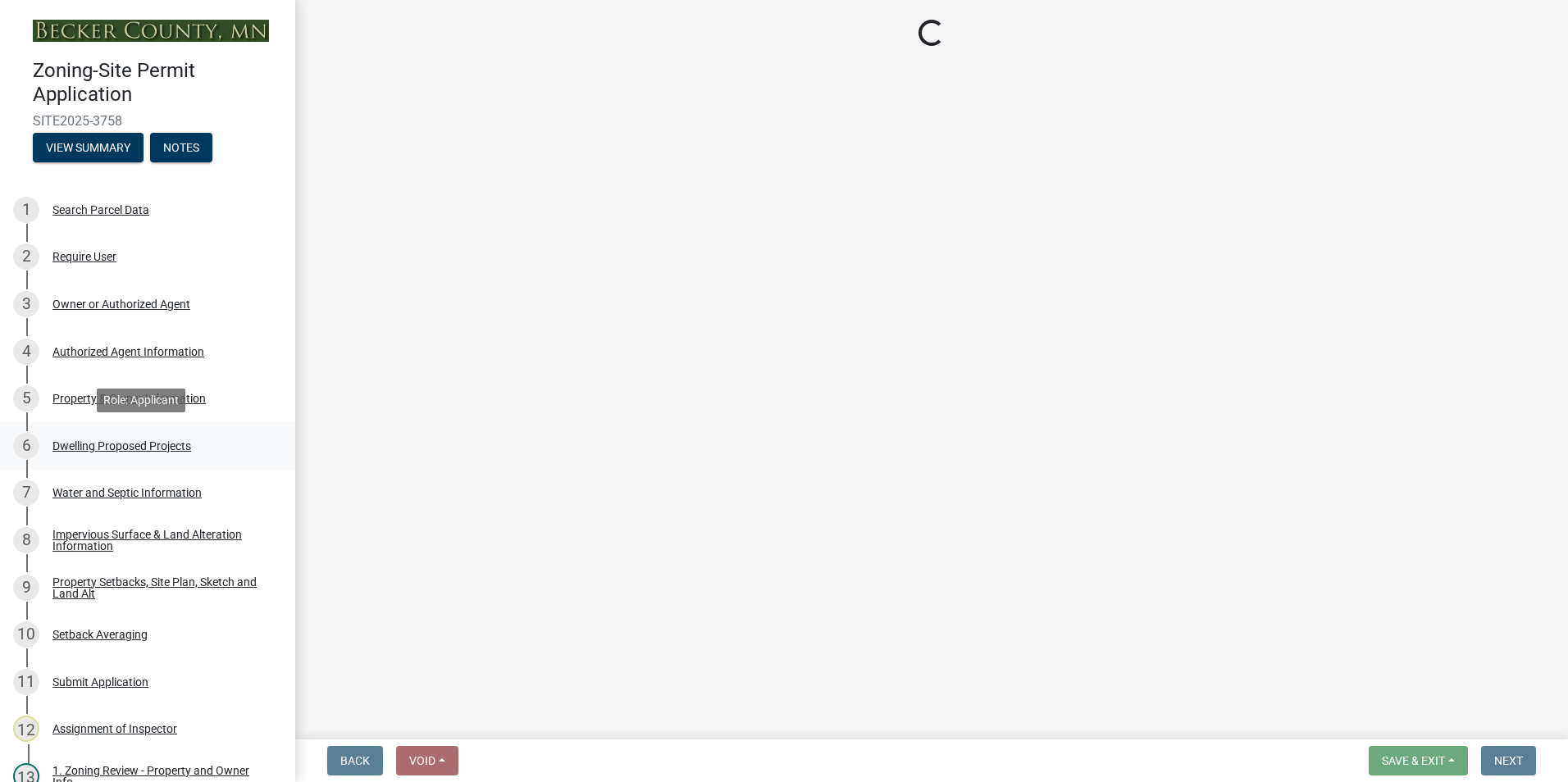
select select "cd452fc7-ad60-42b4-86e2-ba9c6ef4de58"
select select "f87eba17-8ed9-4ad8-aefc-fe36a3f3544b"
select select "393a978c-6bd5-4cb2-a6a0-db6feb8732b8"
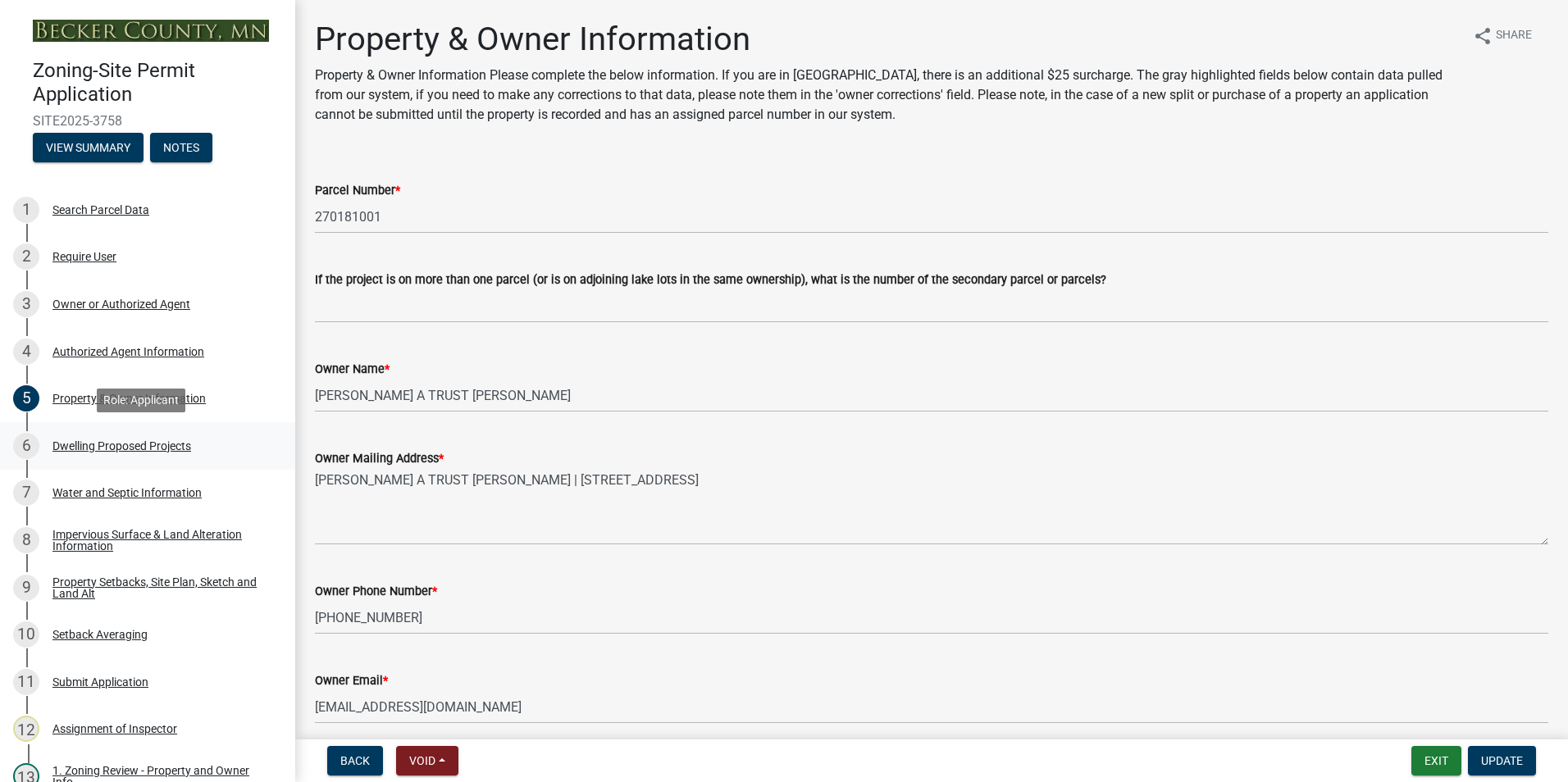
click at [115, 440] on div "Dwelling Proposed Projects" at bounding box center [122, 446] width 139 height 12
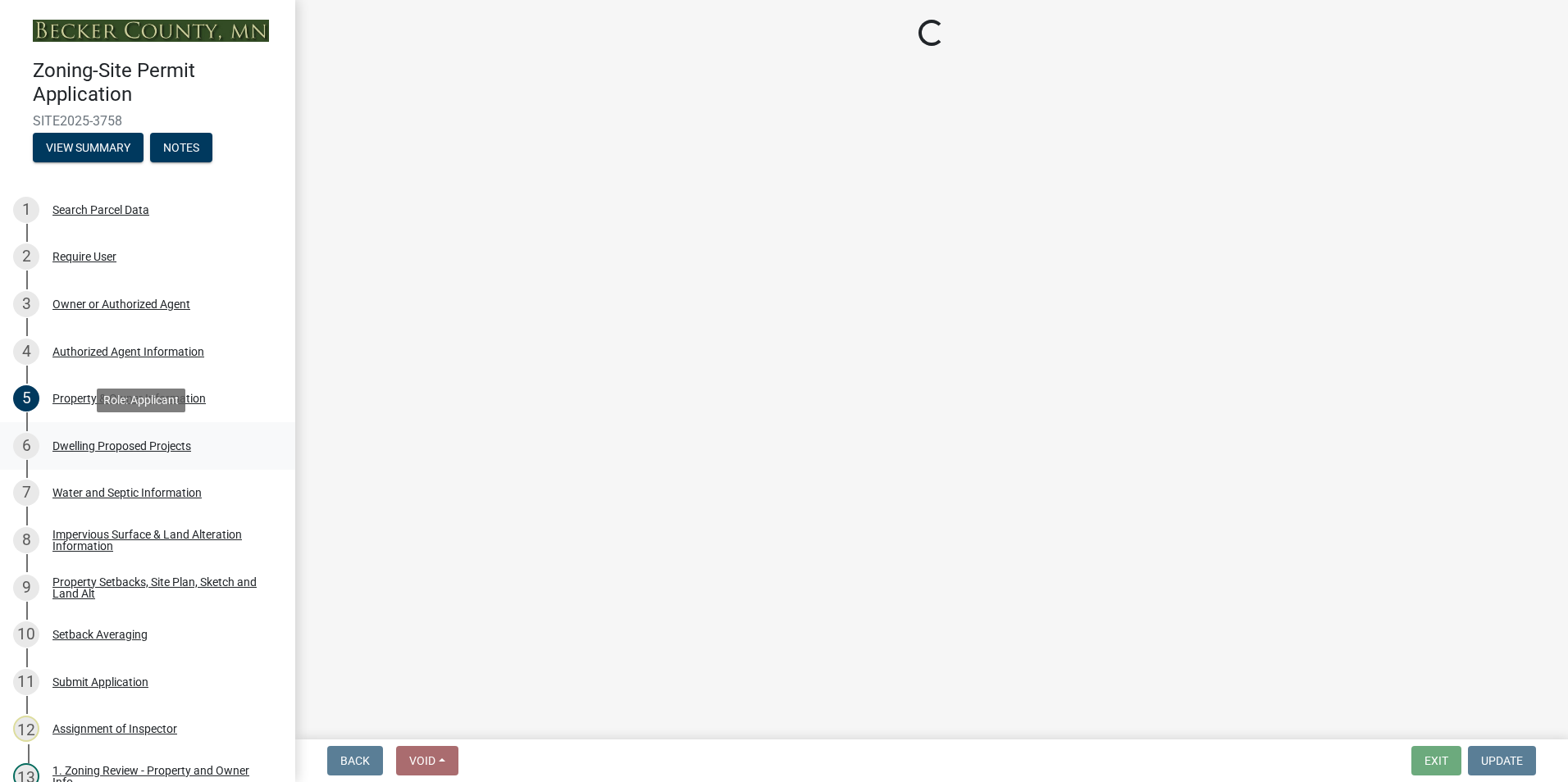
select select "5b8abcc6-67f7-49fb-8f25-c295ccc2b339"
select select "ba56d9f6-ced5-4c38-bdcc-33bfa85ac6de"
select select "59a6fdaa-56b6-4bcd-87b7-d867a7d784e6"
select select "4f5e2784-8c40-49a3-b0e9-8f1a3cbab4f4"
select select "ad00b568-f24f-4dc2-90df-cb5d16449c52"
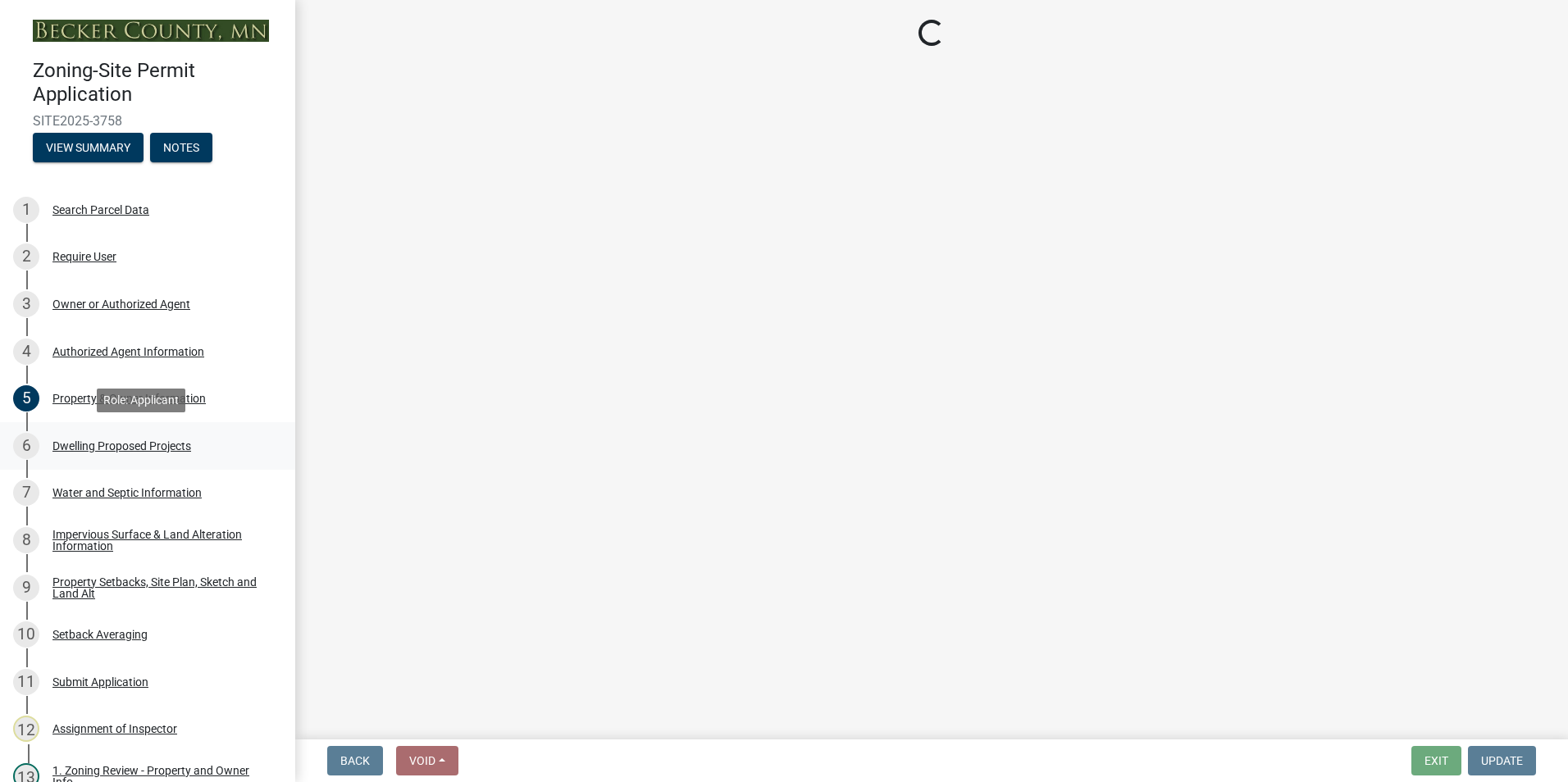
select select "ebb33175-329d-4f8e-9ee0-a71ca57f3362"
select select "5dd6cdd5-8b7d-4534-b791-478230f7b8b7"
select select "11c1c089-3b44-43c0-9549-3c9eeea2451f"
select select "d4691a2f-f058-48e2-b997-416102d14b5c"
select select "8786fdd2-7f96-462d-8069-e958fae6b9a0"
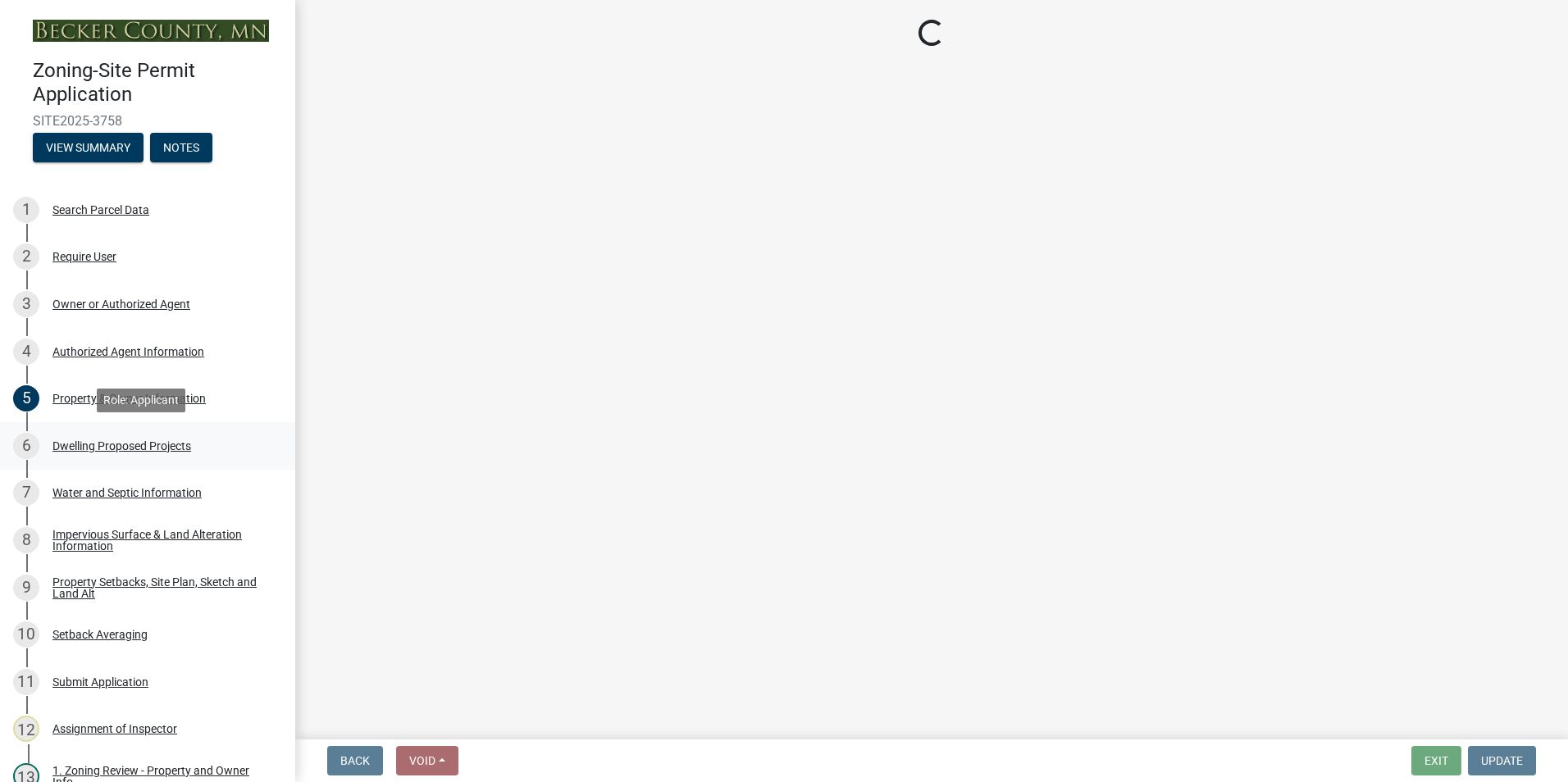
select select "256d326d-7a65-4b43-bb27-2952fbe4c534"
select select "3d6d33a4-08a3-4693-9e40-f7dc371bbdbe"
select select "89cc6b5a-239d-4c5d-91b2-d3eacf1b3363"
select select "8e4dc0e1-7dfa-4afc-85b9-5ad40795f204"
select select "107cbe59-677b-44f2-96fc-816b282ebb79"
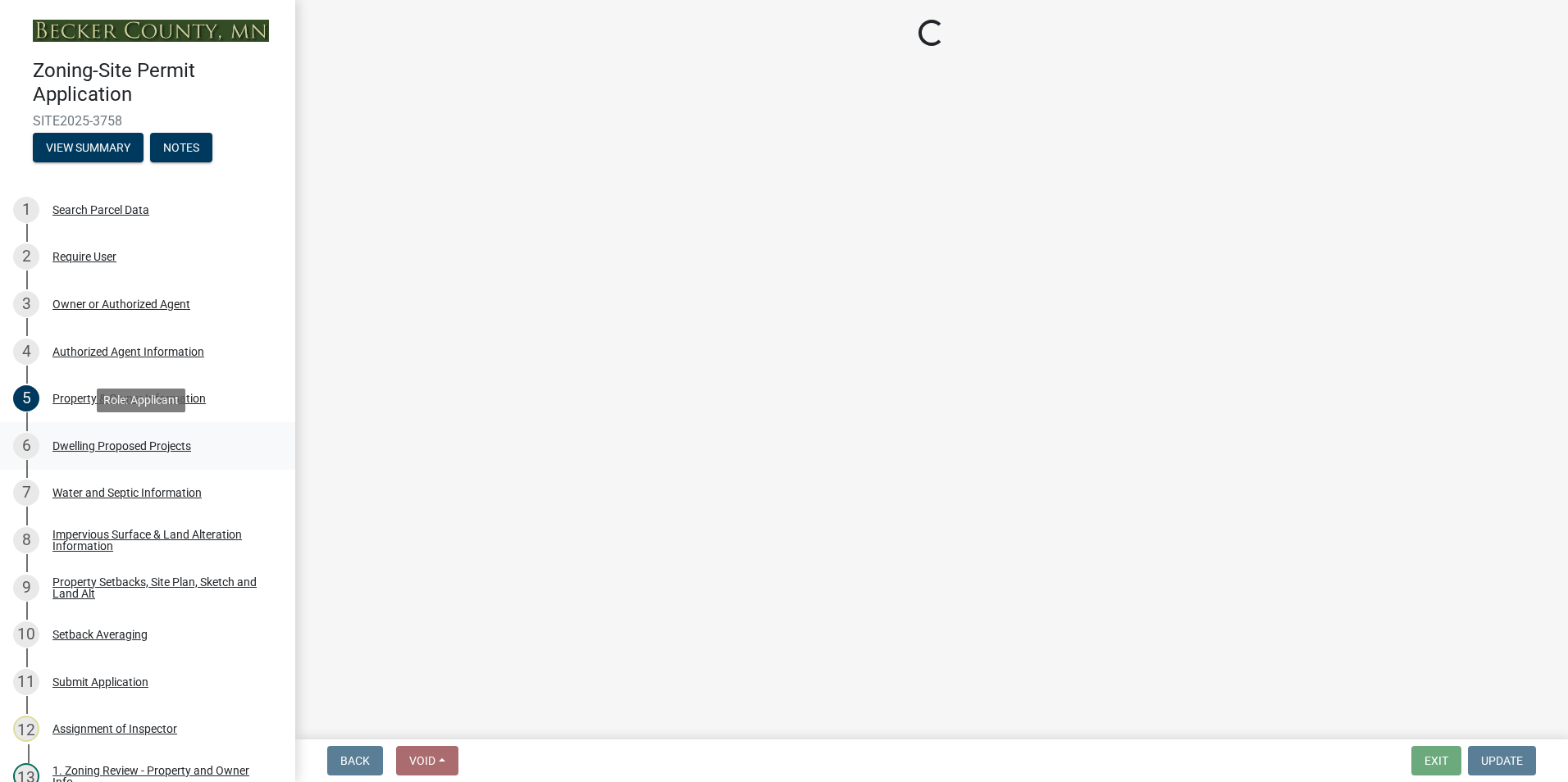
select select "ab9119d1-7da9-49c4-9fac-8c142204c89d"
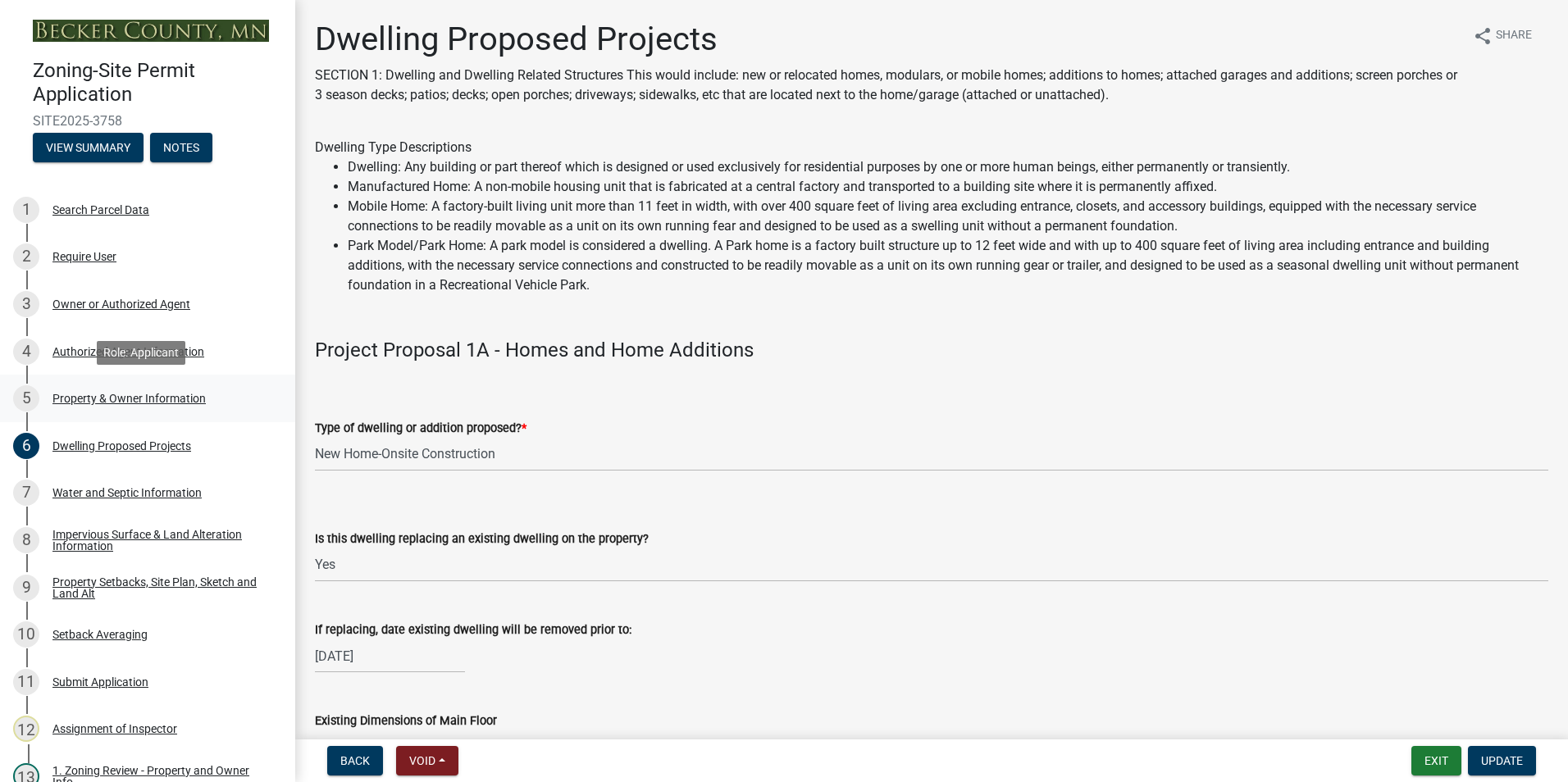
click at [111, 390] on div "5 Property & Owner Information" at bounding box center [141, 398] width 256 height 26
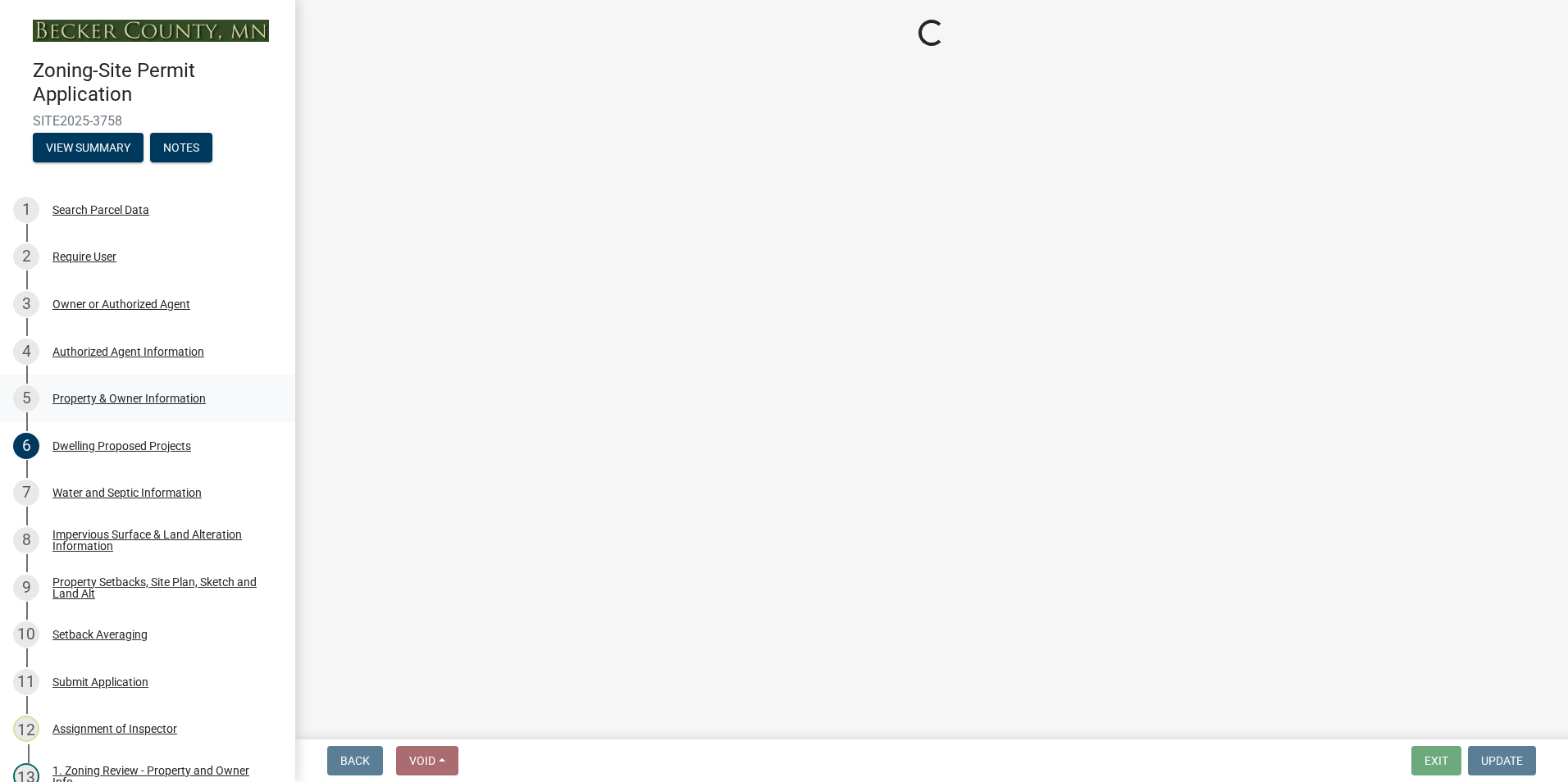
select select "cd452fc7-ad60-42b4-86e2-ba9c6ef4de58"
select select "f87eba17-8ed9-4ad8-aefc-fe36a3f3544b"
select select "393a978c-6bd5-4cb2-a6a0-db6feb8732b8"
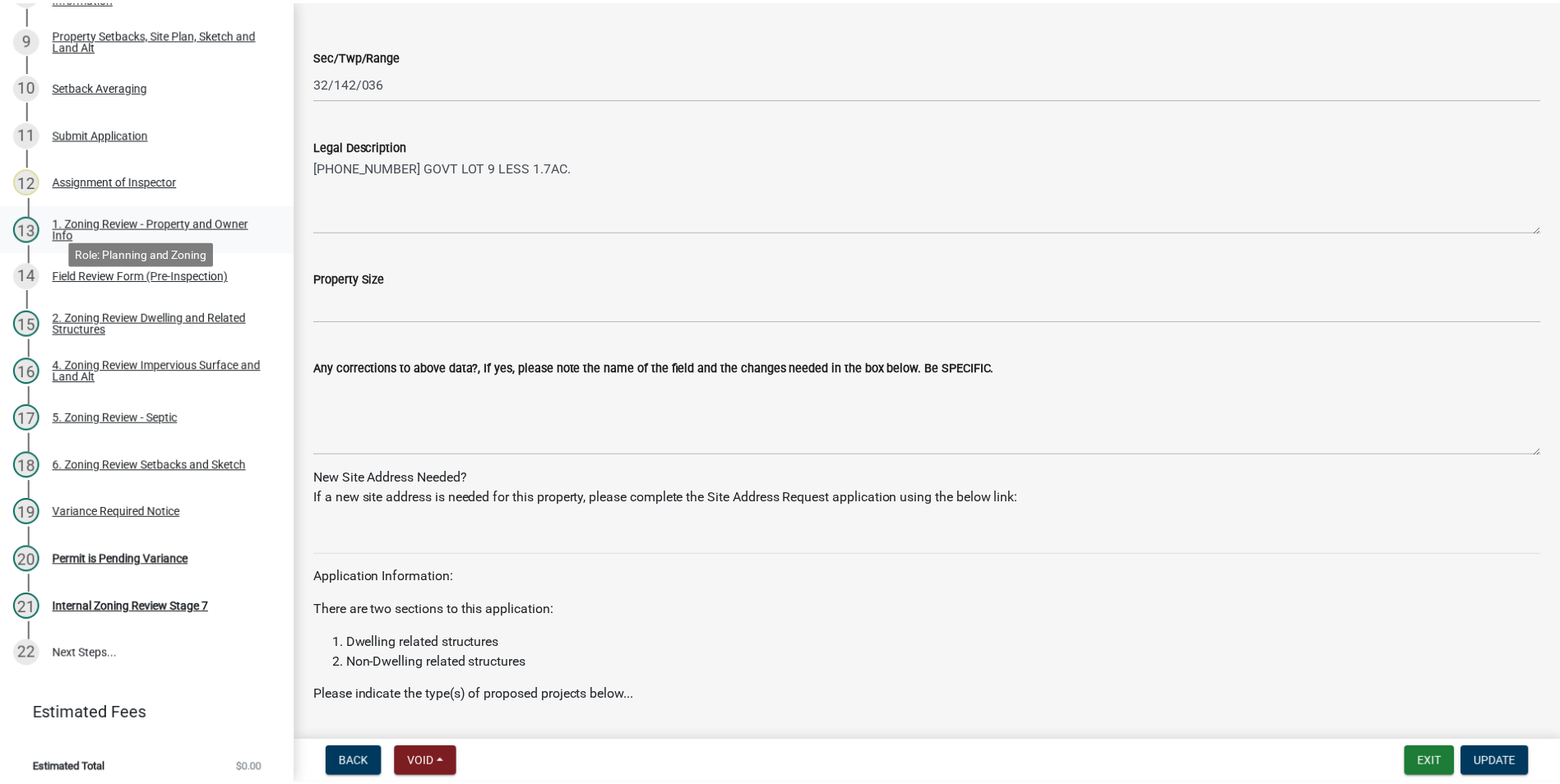
scroll to position [560, 0]
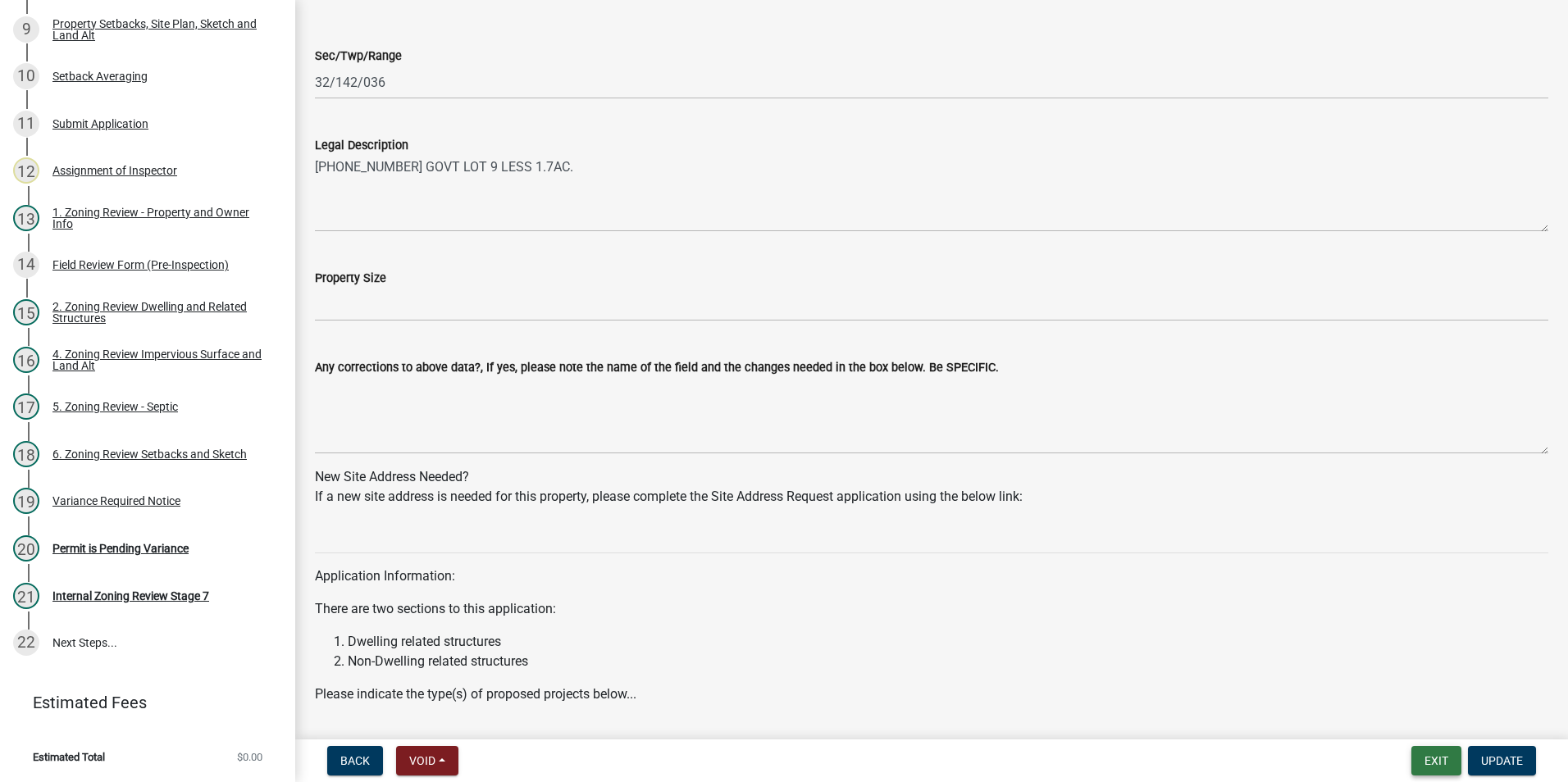
click at [1432, 756] on button "Exit" at bounding box center [1436, 761] width 50 height 29
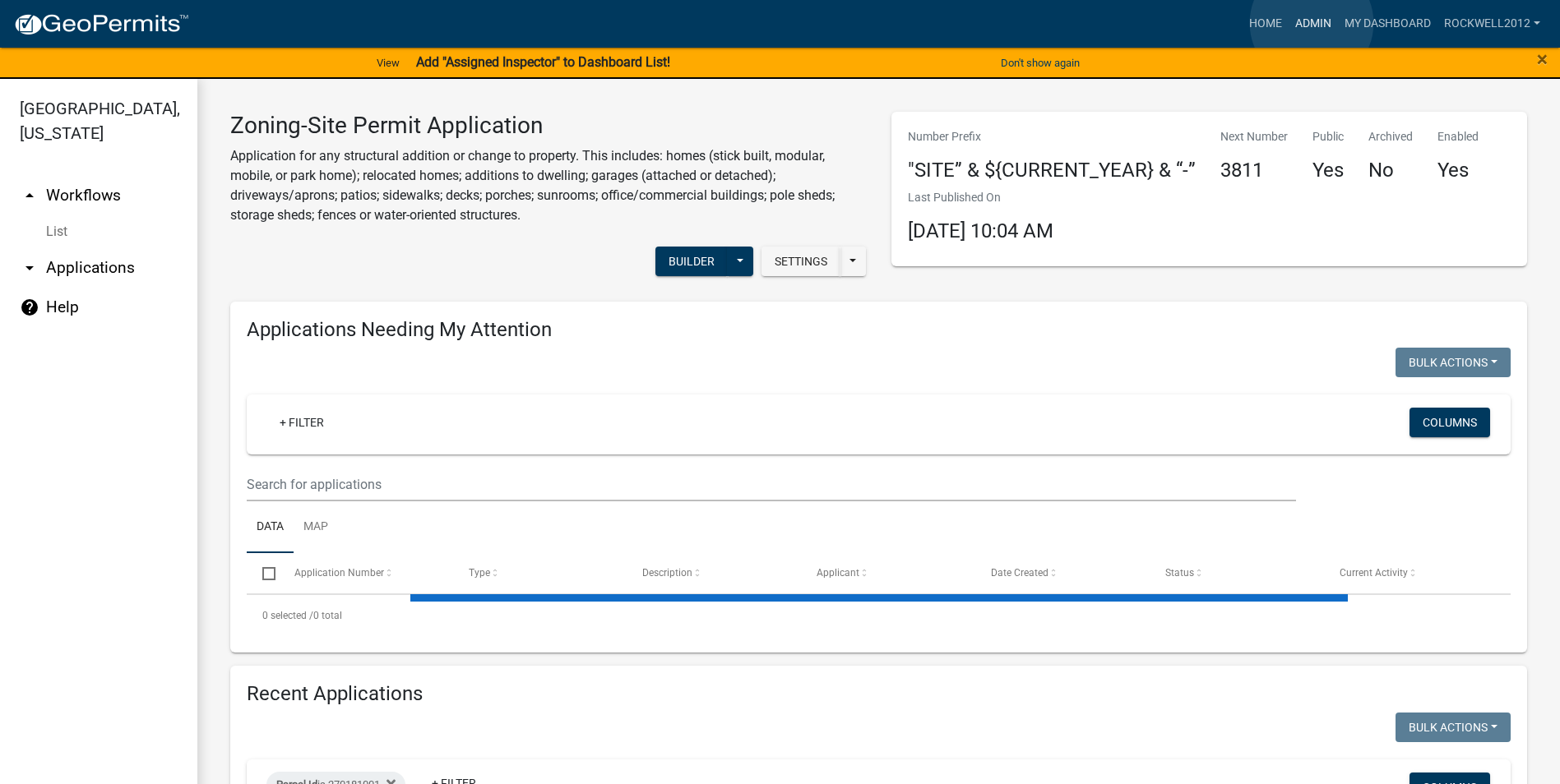
click at [1312, 23] on link "Admin" at bounding box center [1314, 24] width 49 height 31
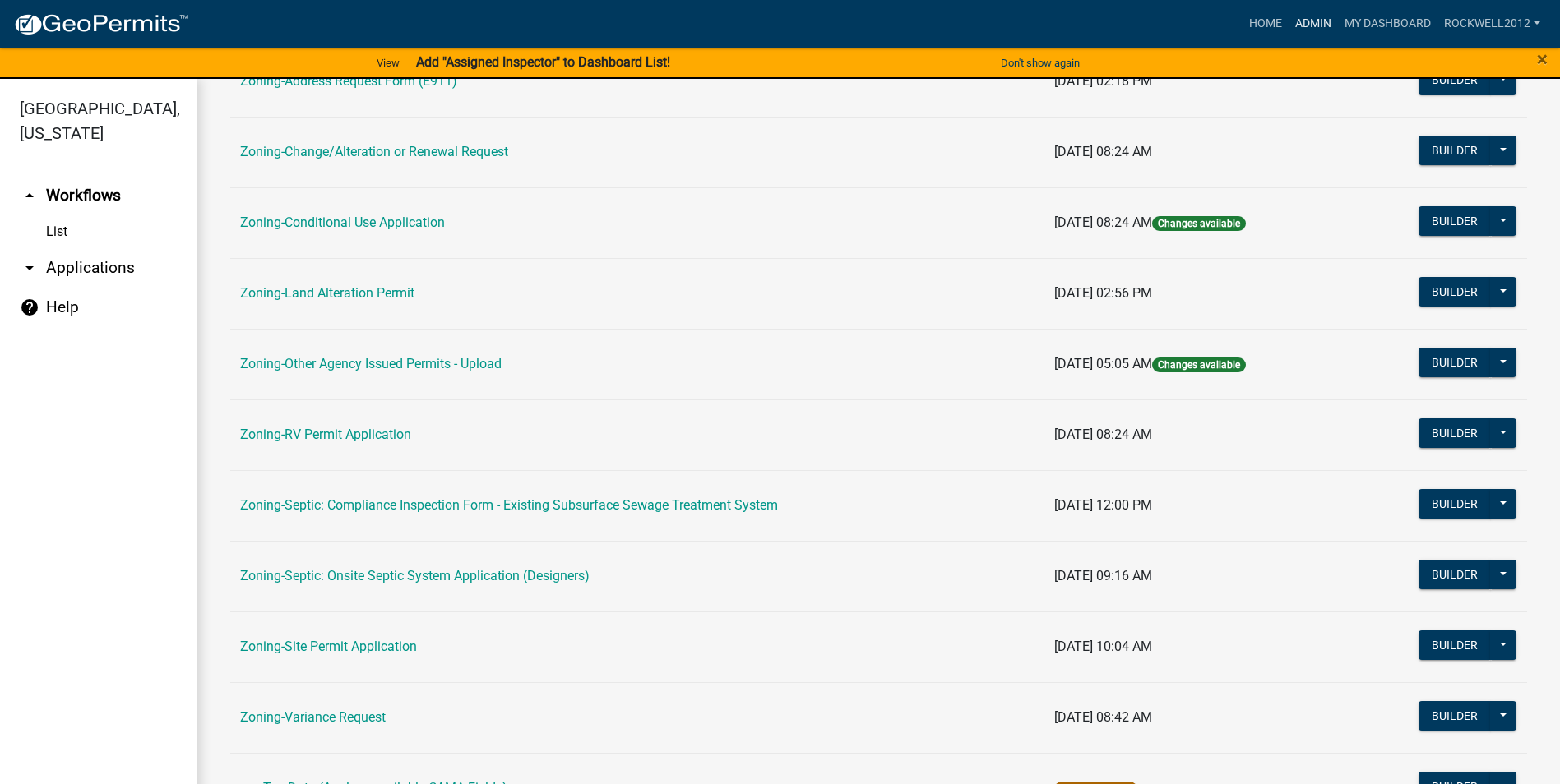
scroll to position [477, 0]
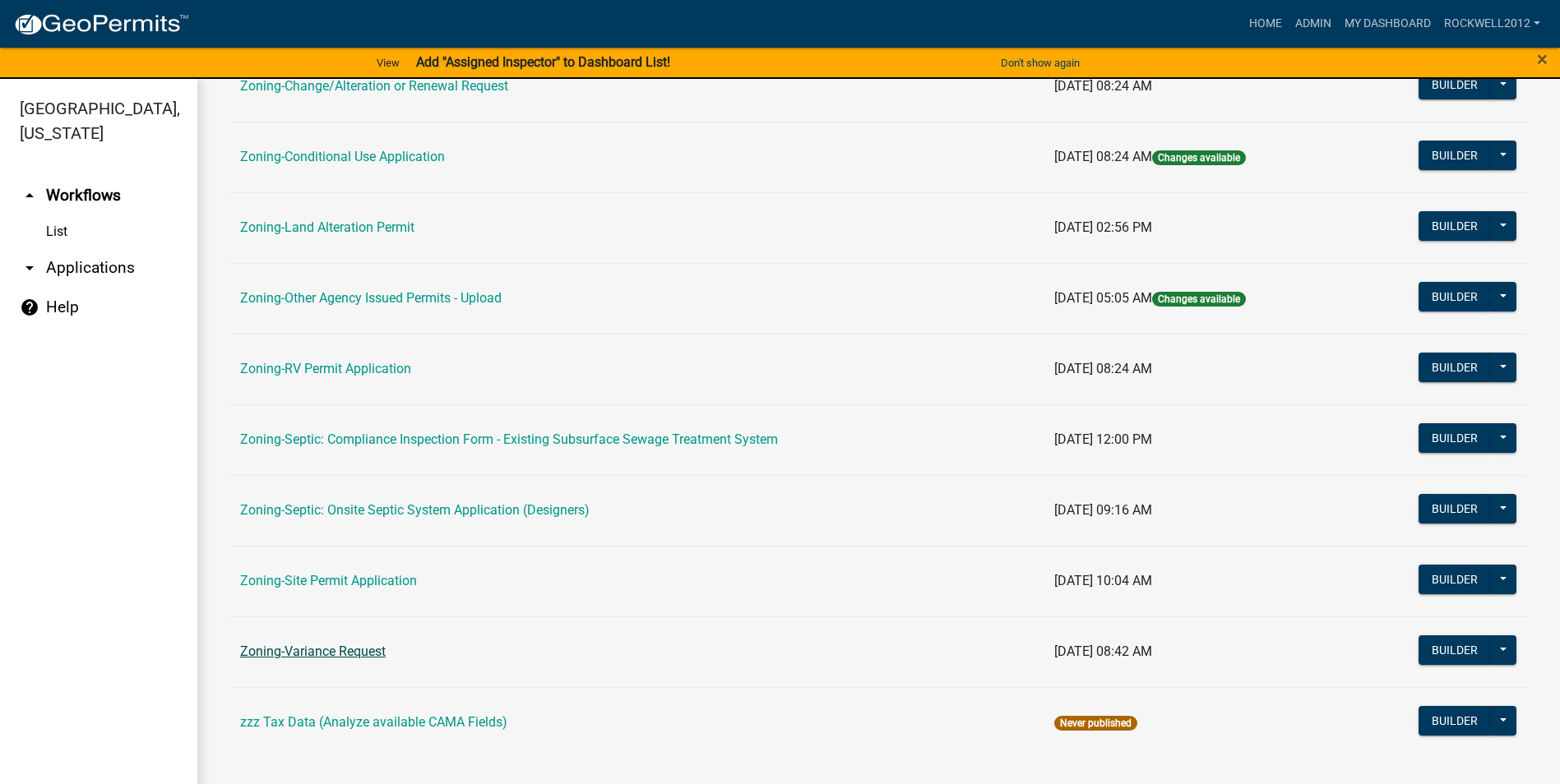
click at [329, 646] on link "Zoning-Variance Request" at bounding box center [312, 651] width 146 height 16
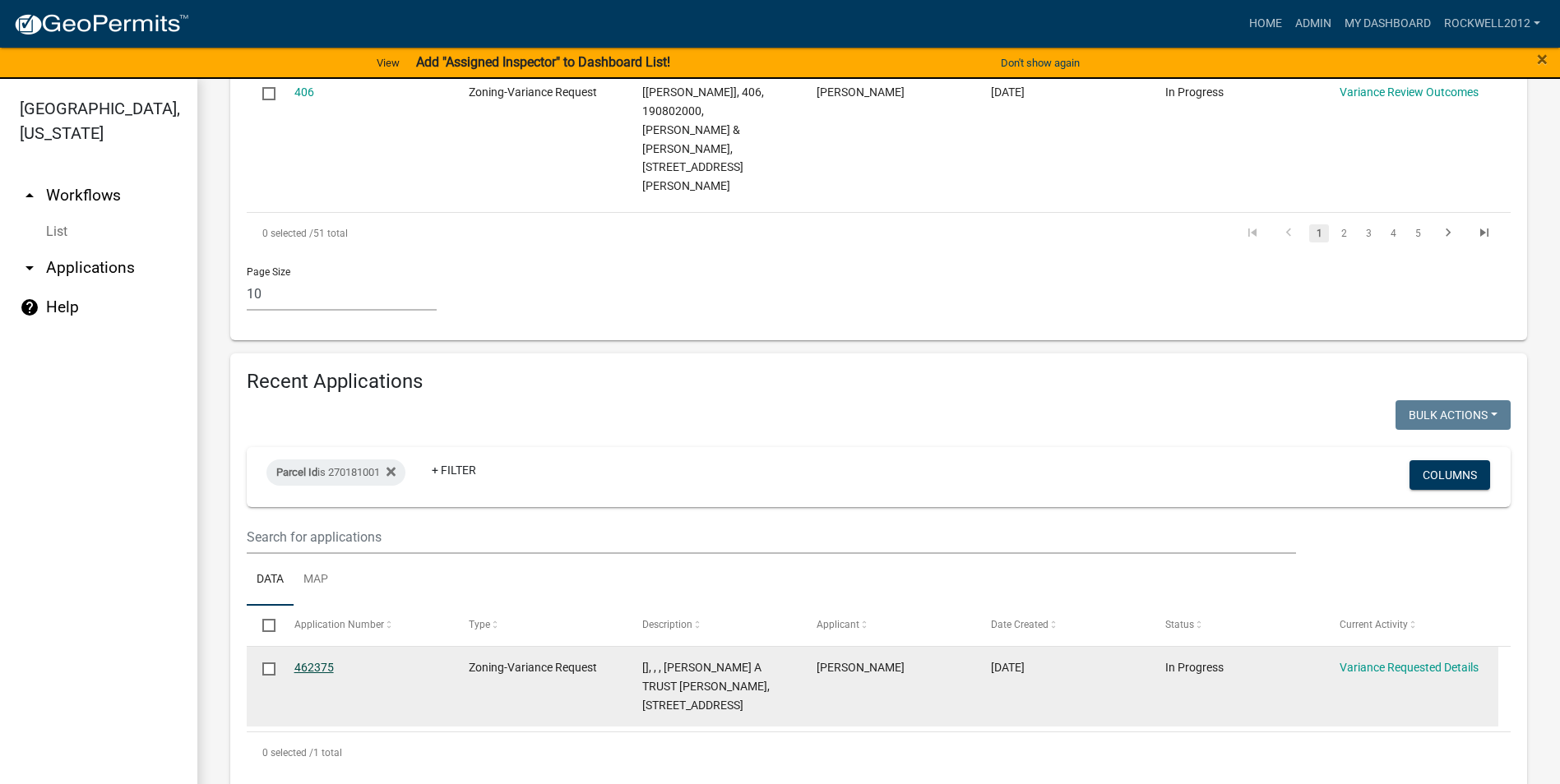
click at [311, 661] on link "462375" at bounding box center [313, 668] width 39 height 13
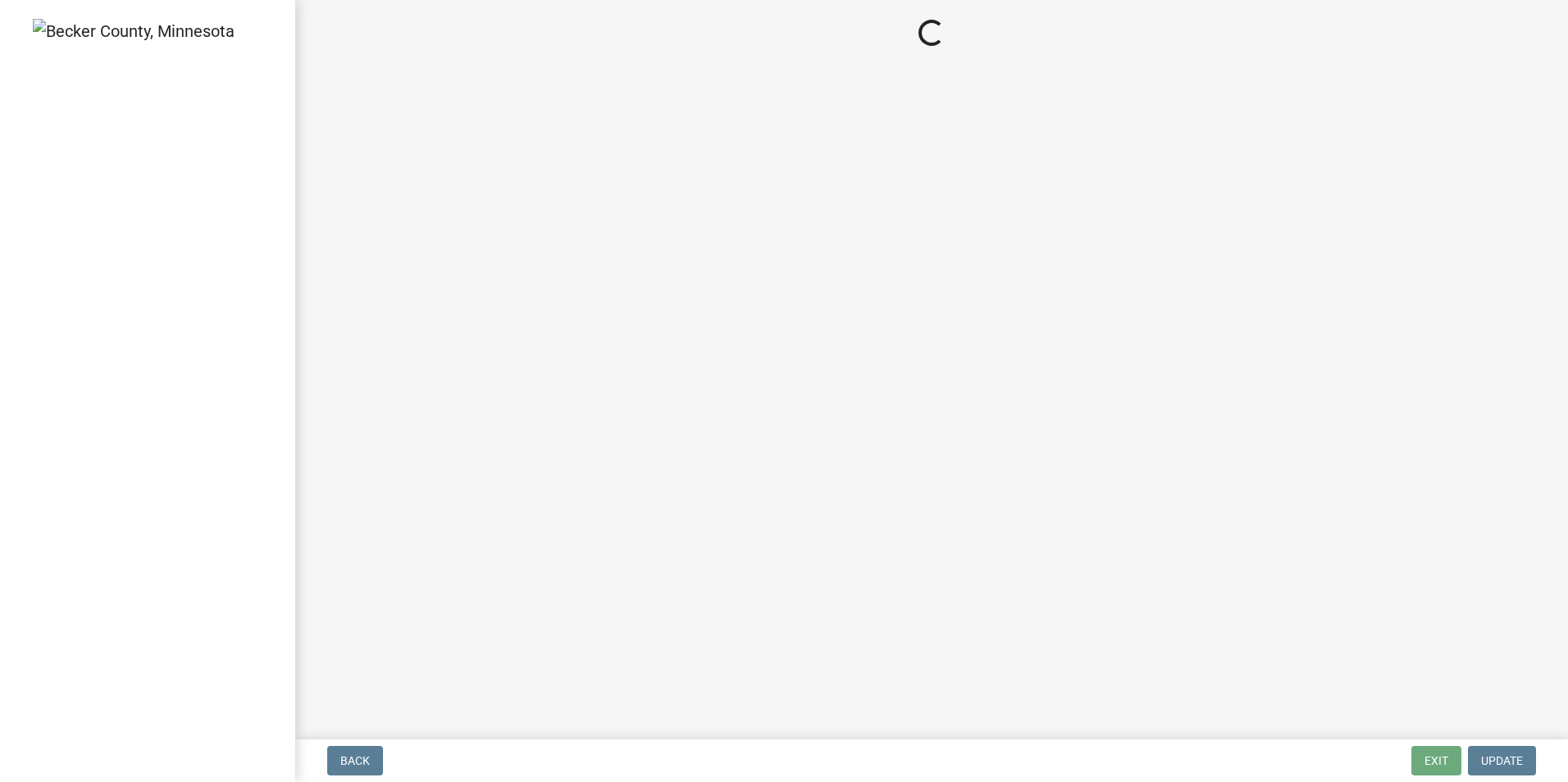
select select "edc6b78d-c029-41a6-a436-e6f76b5f0855"
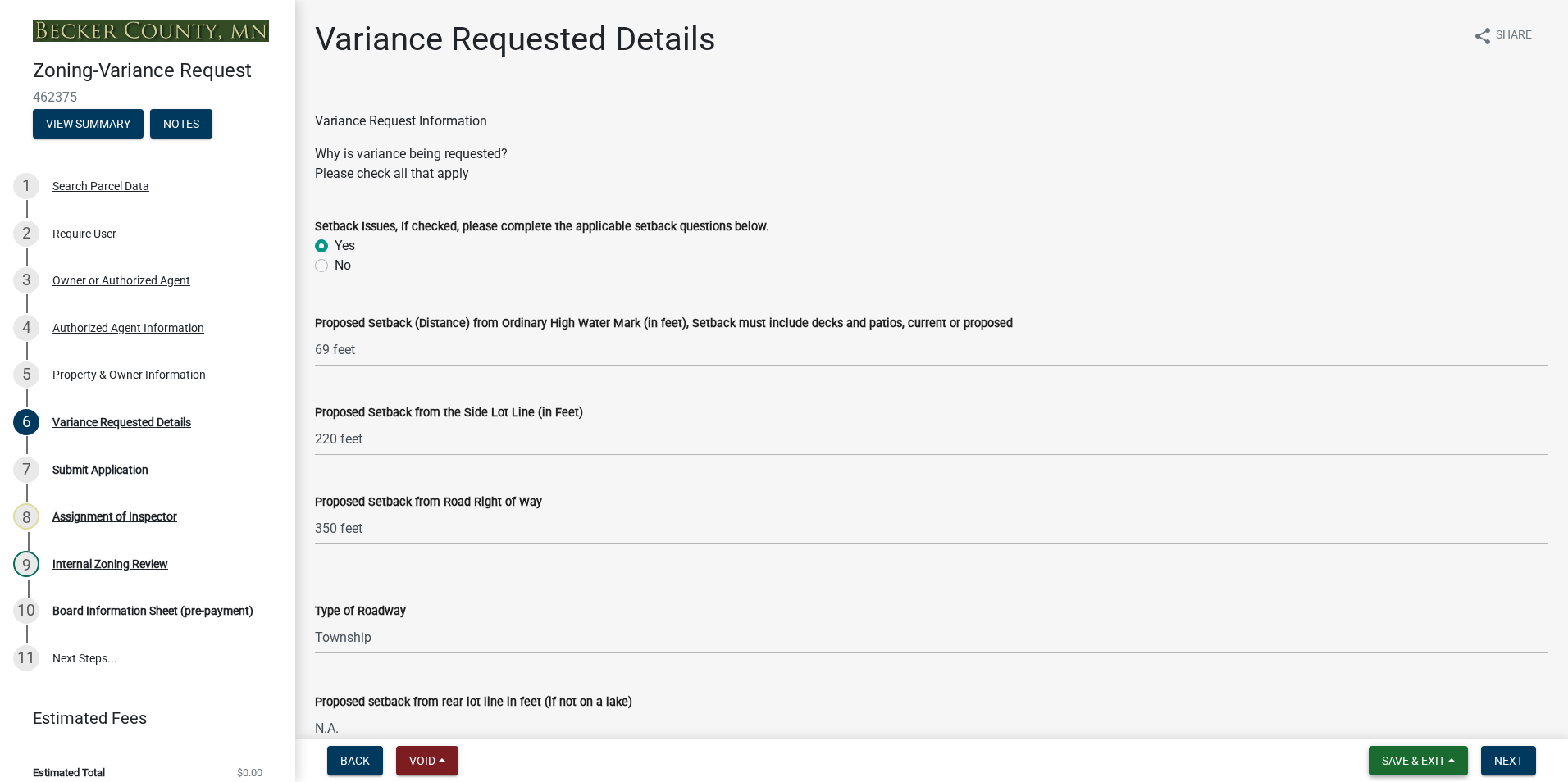
click at [1410, 769] on button "Save & Exit" at bounding box center [1418, 761] width 100 height 29
click at [1407, 717] on button "Save & Exit" at bounding box center [1403, 718] width 132 height 39
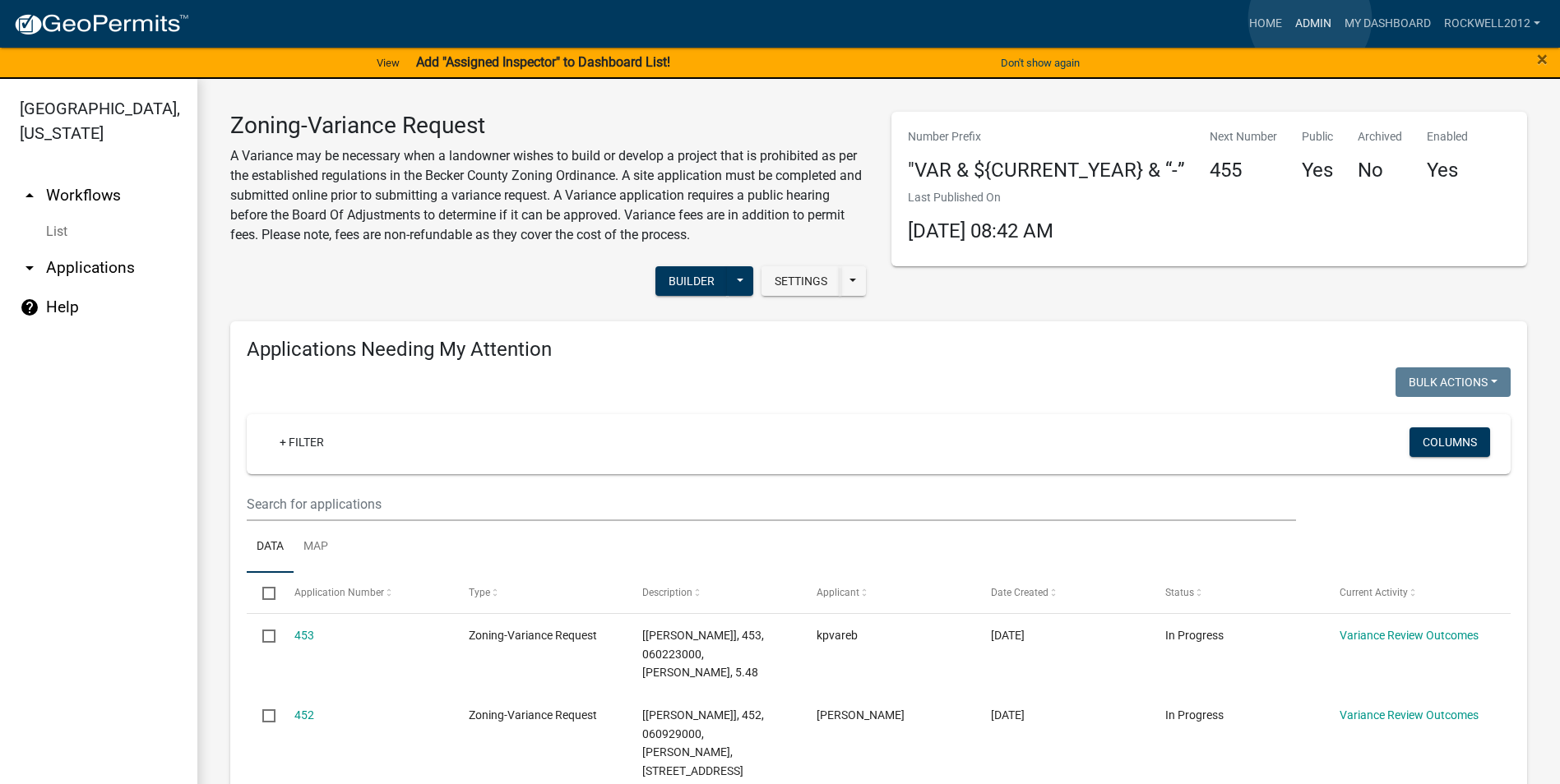
click at [1310, 19] on link "Admin" at bounding box center [1314, 24] width 49 height 31
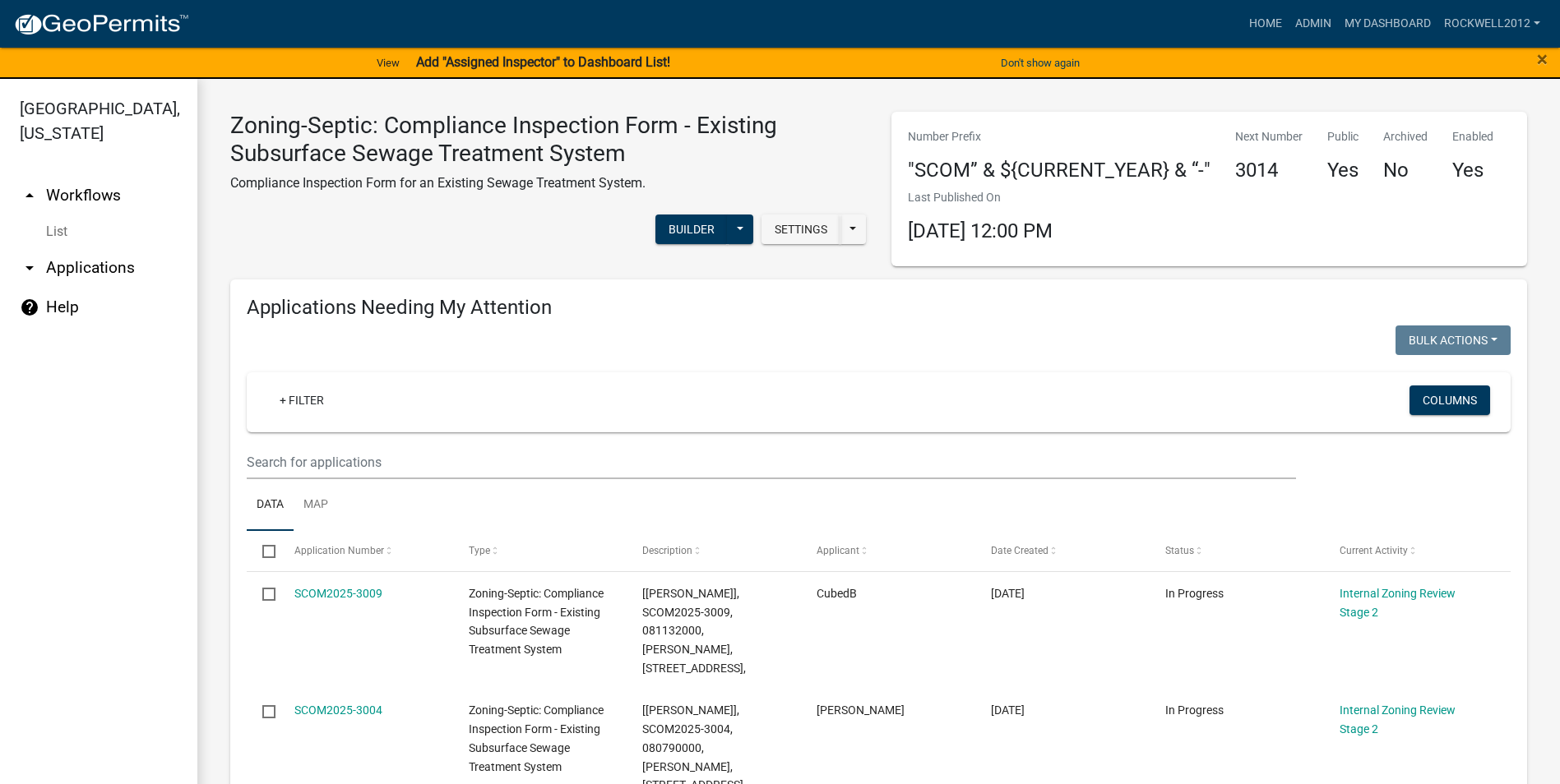
select select "3: 100"
